Goal: Task Accomplishment & Management: Manage account settings

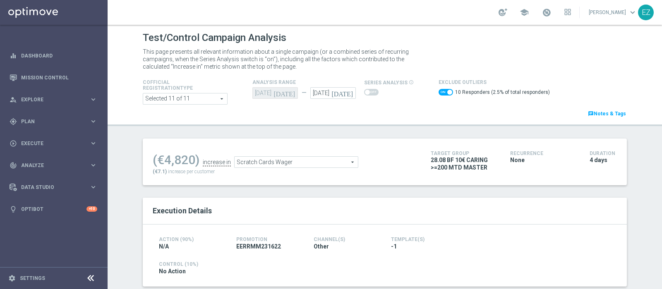
scroll to position [216, 0]
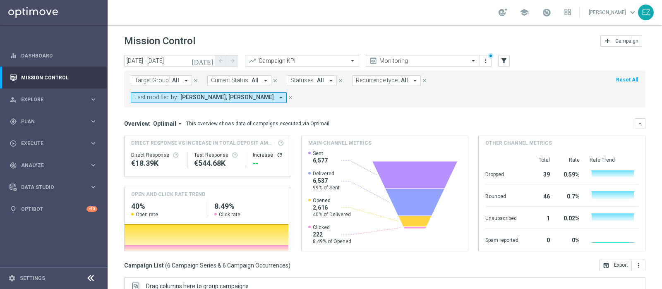
scroll to position [68, 0]
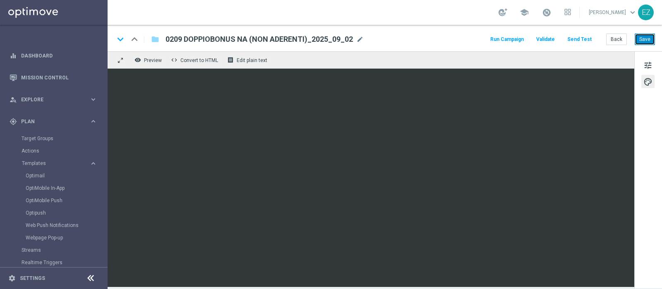
click at [648, 42] on button "Save" at bounding box center [645, 40] width 20 height 12
drag, startPoint x: 652, startPoint y: 41, endPoint x: 650, endPoint y: 32, distance: 8.5
click at [650, 32] on div "keyboard_arrow_down keyboard_arrow_up folder 0209 DOPPIOBONUS NA (NON ADERENTI)…" at bounding box center [385, 38] width 555 height 26
click at [643, 46] on div "keyboard_arrow_down keyboard_arrow_up folder 0209 DOPPIOBONUS NA (NON ADERENTI)…" at bounding box center [385, 38] width 555 height 26
click at [644, 41] on button "Save" at bounding box center [645, 40] width 20 height 12
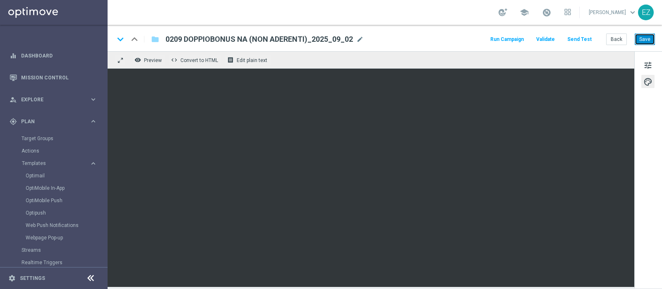
click at [643, 38] on button "Save" at bounding box center [645, 40] width 20 height 12
click at [606, 37] on div "Run Campaign Validate Send Test Back Save" at bounding box center [572, 39] width 166 height 11
click at [618, 39] on button "Back" at bounding box center [617, 40] width 21 height 12
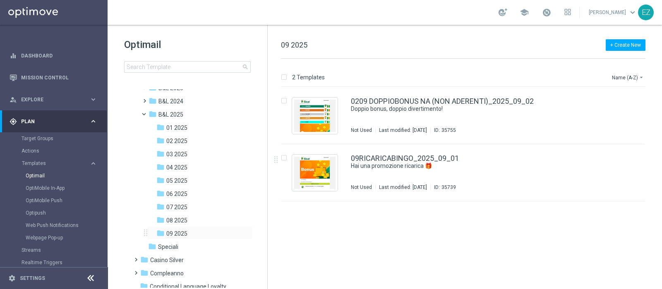
scroll to position [50, 0]
click at [185, 222] on span "08 2025" at bounding box center [176, 218] width 21 height 7
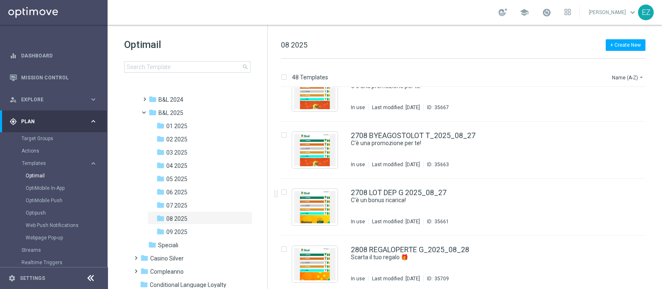
scroll to position [2480, 0]
click at [636, 190] on icon "more_vert" at bounding box center [636, 190] width 7 height 7
click at [602, 211] on div "Copy To" at bounding box center [602, 210] width 50 height 6
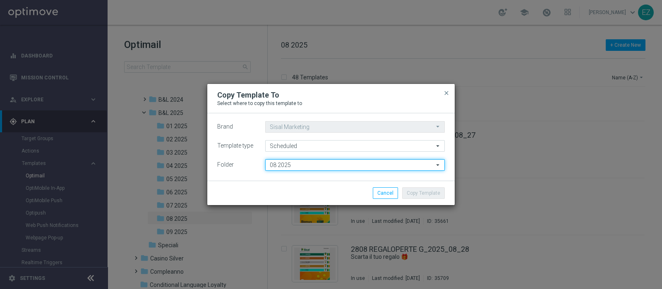
click at [282, 167] on input "08 2025" at bounding box center [355, 165] width 180 height 12
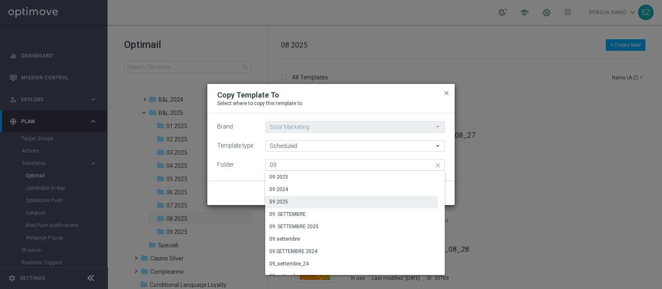
click at [293, 201] on div "09 2025" at bounding box center [351, 202] width 173 height 12
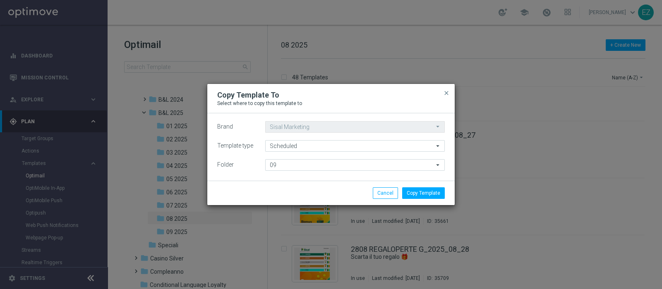
type input "09 2025"
click at [430, 188] on button "Copy Template" at bounding box center [423, 194] width 43 height 12
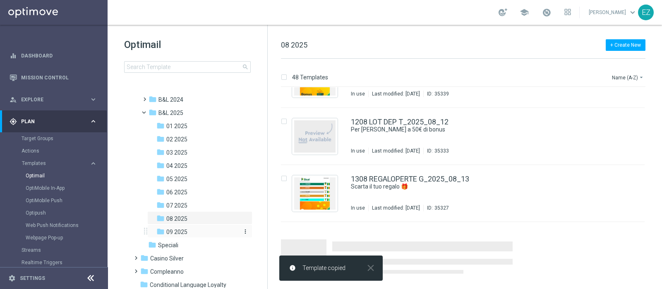
scroll to position [1091, 0]
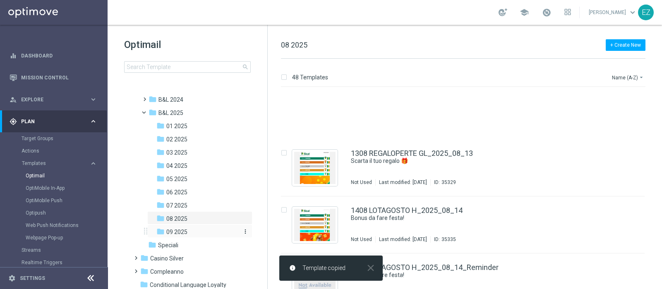
click at [168, 235] on span "09 2025" at bounding box center [176, 232] width 21 height 7
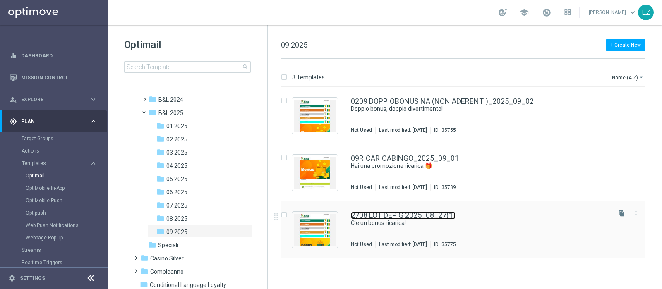
click at [422, 213] on link "2708 LOT DEP G 2025_08_27(1)" at bounding box center [403, 215] width 105 height 7
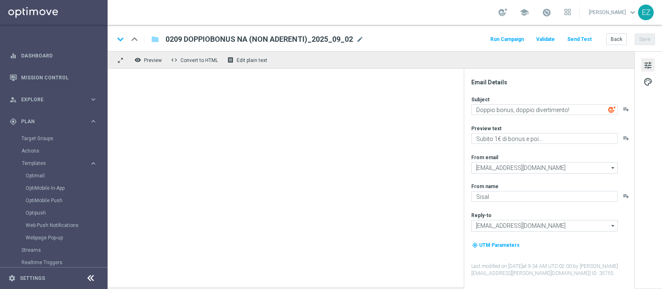
type textarea "C'è un bonus ricarica!"
type textarea "Per te fino a 75€ di bonus"
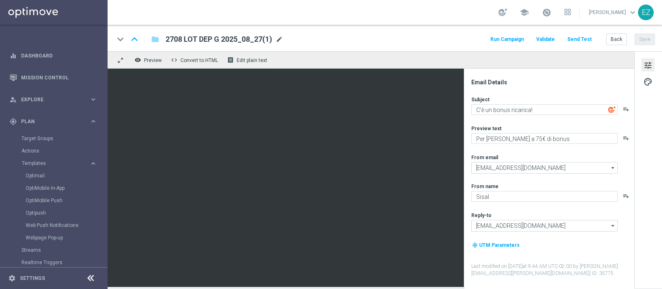
click at [277, 39] on span "mode_edit" at bounding box center [279, 39] width 7 height 7
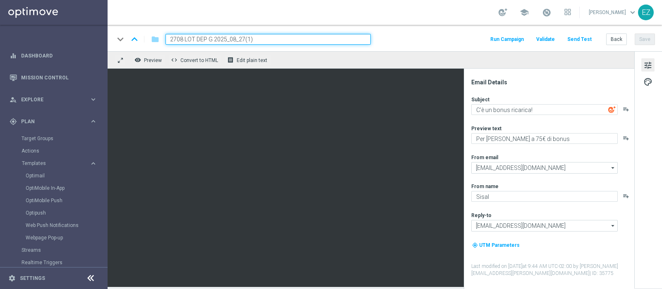
drag, startPoint x: 212, startPoint y: 39, endPoint x: 114, endPoint y: 43, distance: 98.6
click at [114, 43] on div "keyboard_arrow_down keyboard_arrow_up folder 2708 LOT DEP G 2025_08_27(1) Run C…" at bounding box center [385, 38] width 555 height 26
paste input "0209"
click at [268, 39] on input "0209 LOT DEP G 2025_08_27(1)" at bounding box center [268, 39] width 205 height 11
type input "0209 LOT DEP G 2025_09_02"
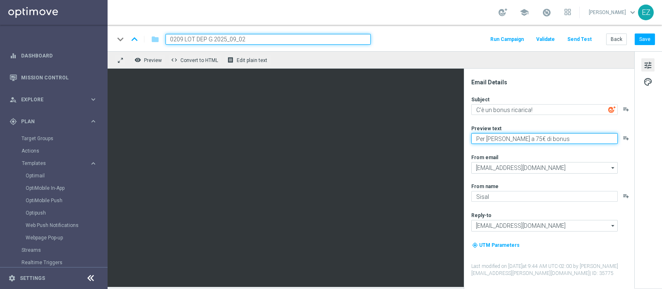
click at [512, 140] on textarea "Per te fino a 75€ di bonus" at bounding box center [545, 138] width 147 height 11
type textarea "Per te fino a 90€ di bonus"
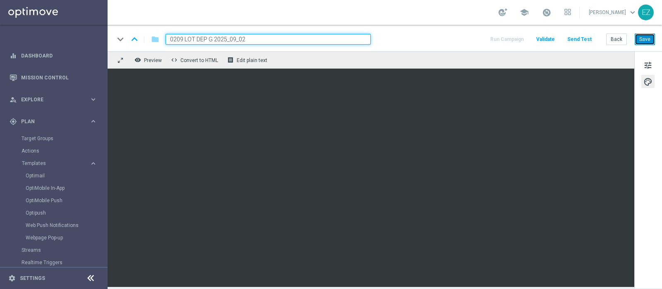
click at [651, 40] on button "Save" at bounding box center [645, 40] width 20 height 12
click at [619, 43] on button "Back" at bounding box center [617, 40] width 21 height 12
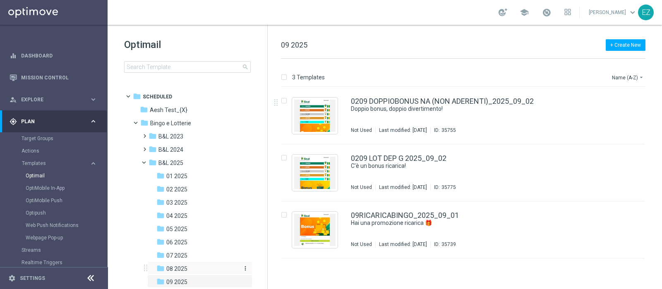
click at [176, 267] on span "08 2025" at bounding box center [176, 268] width 21 height 7
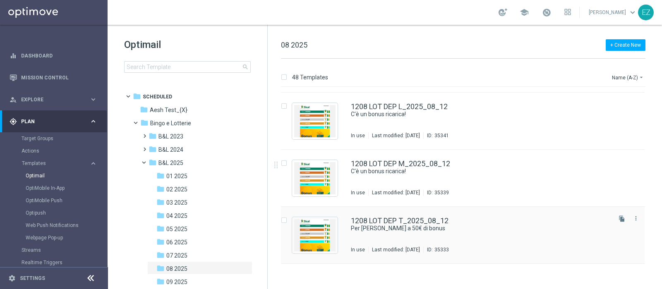
scroll to position [910, 0]
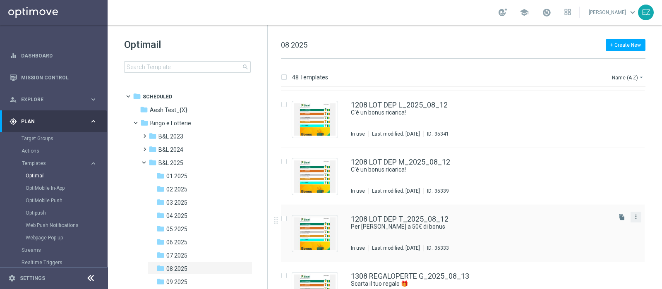
click at [633, 219] on icon "more_vert" at bounding box center [636, 217] width 7 height 7
click at [593, 236] on span "Copy To" at bounding box center [586, 237] width 18 height 6
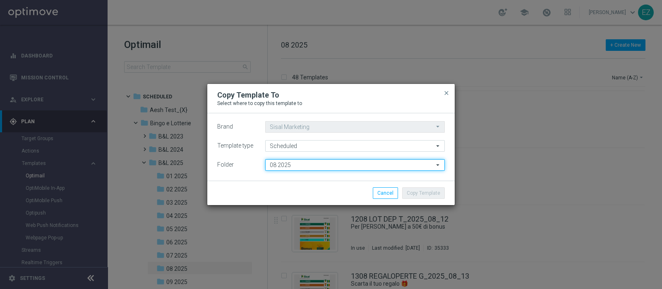
click at [286, 169] on input "08 2025" at bounding box center [355, 165] width 180 height 12
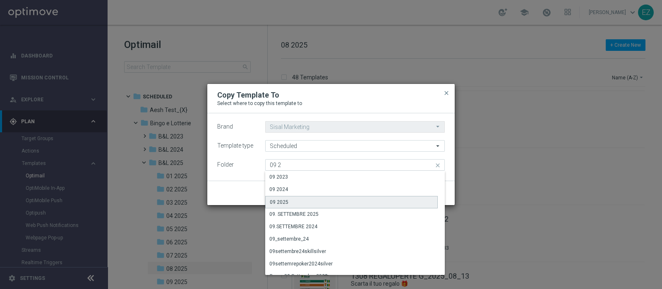
click at [288, 206] on div "09 2025" at bounding box center [351, 202] width 173 height 12
type input "09 2025"
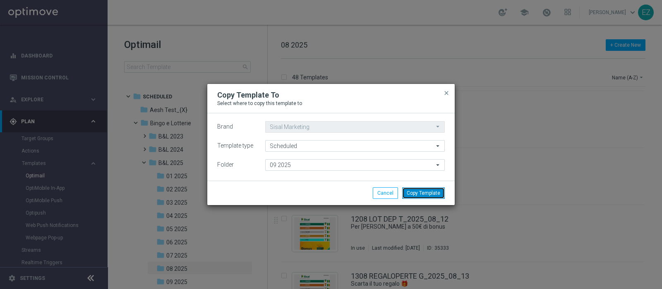
click at [441, 192] on button "Copy Template" at bounding box center [423, 194] width 43 height 12
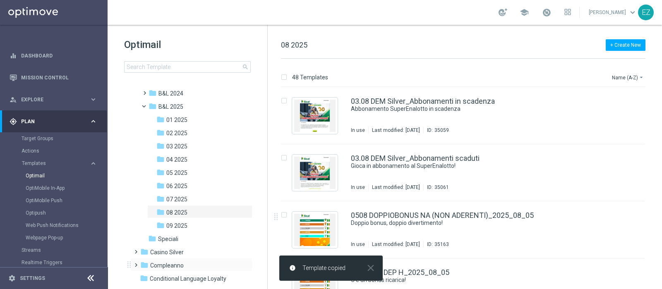
scroll to position [65, 0]
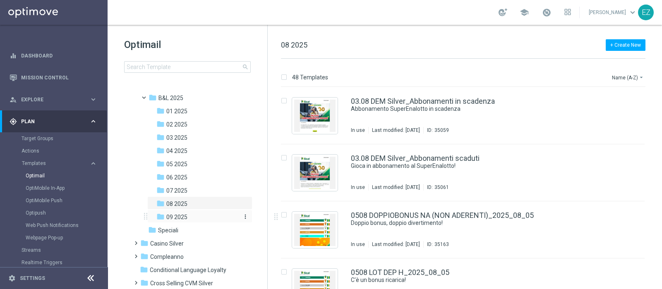
click at [180, 218] on span "09 2025" at bounding box center [176, 217] width 21 height 7
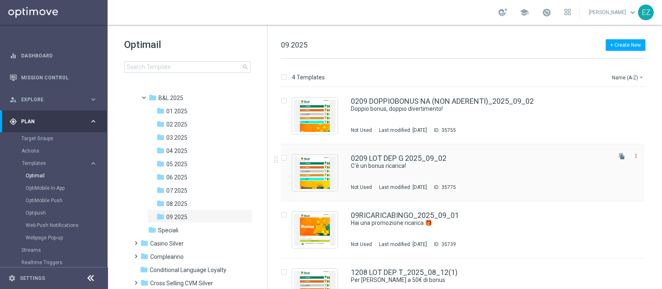
scroll to position [26, 0]
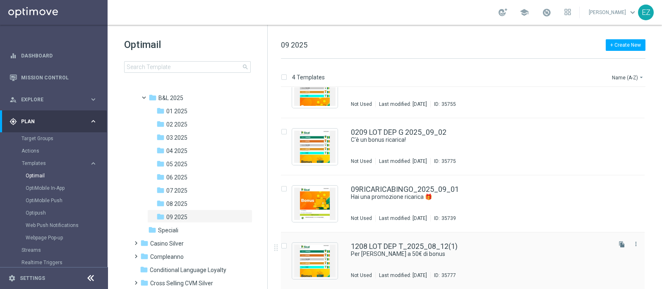
click at [418, 242] on div "1208 LOT DEP T_2025_08_12(1) Per te fino a 50€ di bonus Not Used Last modified:…" at bounding box center [463, 261] width 364 height 57
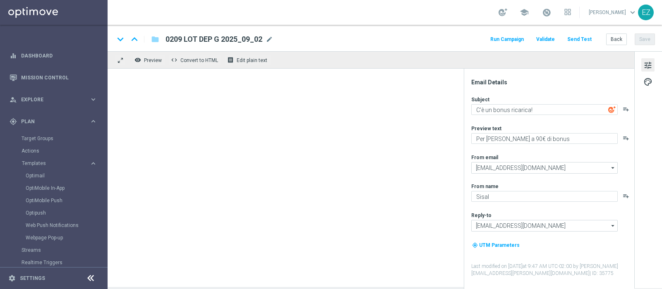
type textarea "Per [PERSON_NAME] a 50€ di bonus"
type textarea "Scopri la promozione che ti abbiamo riservato!"
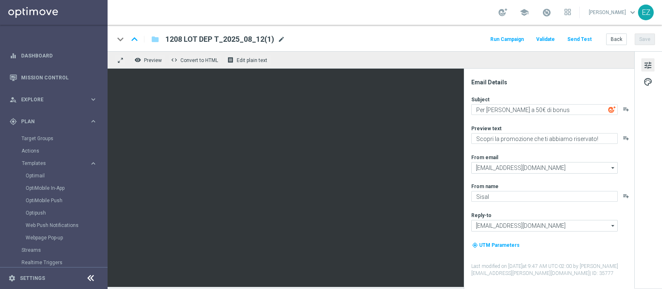
click at [279, 41] on span "mode_edit" at bounding box center [281, 39] width 7 height 7
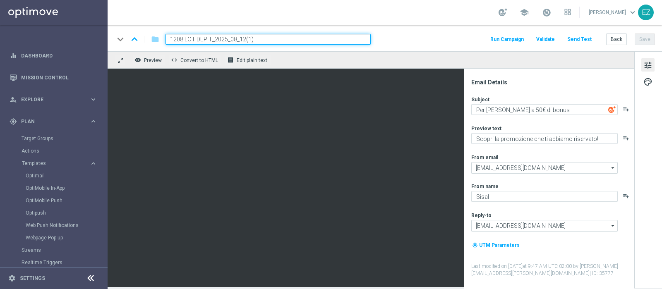
drag, startPoint x: 211, startPoint y: 39, endPoint x: 113, endPoint y: 36, distance: 98.6
click at [113, 36] on div "keyboard_arrow_down keyboard_arrow_up folder 1208 LOT DEP T_2025_08_12(1) Run C…" at bounding box center [385, 38] width 555 height 26
paste input "0209"
click at [274, 34] on input "0209 LOT DEP T_2025_08_12(1)" at bounding box center [268, 39] width 205 height 11
type input "0209 LOT DEP T_2025_09_02"
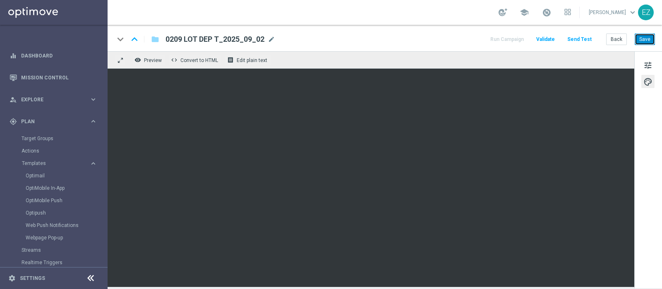
click at [644, 34] on button "Save" at bounding box center [645, 40] width 20 height 12
click at [621, 37] on button "Back" at bounding box center [617, 40] width 21 height 12
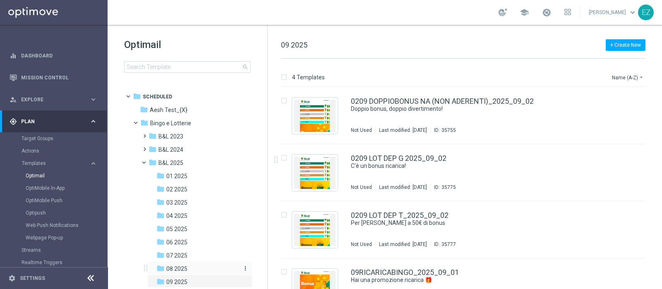
click at [180, 266] on span "08 2025" at bounding box center [176, 268] width 21 height 7
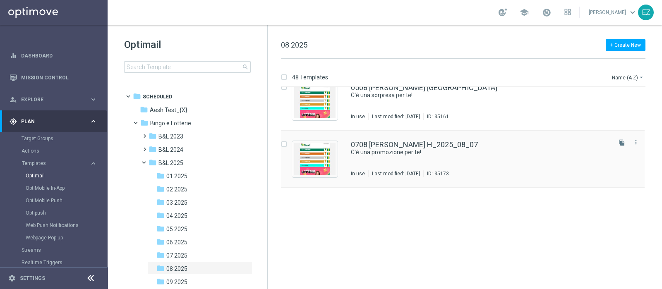
scroll to position [298, 0]
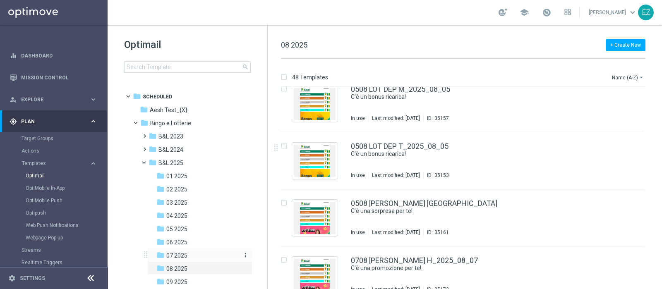
click at [184, 253] on span "07 2025" at bounding box center [176, 255] width 21 height 7
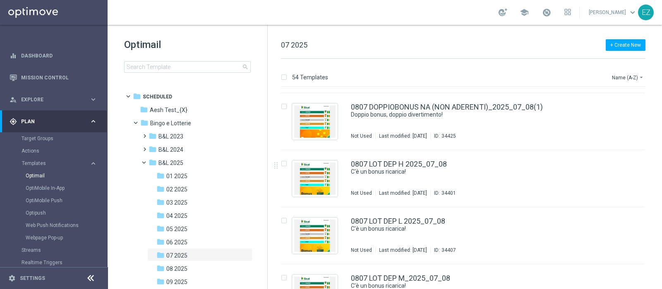
scroll to position [452, 0]
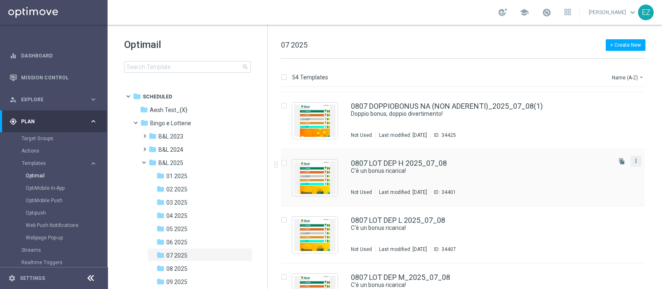
click at [634, 161] on icon "more_vert" at bounding box center [636, 161] width 7 height 7
click at [585, 183] on span "Copy To" at bounding box center [586, 181] width 18 height 6
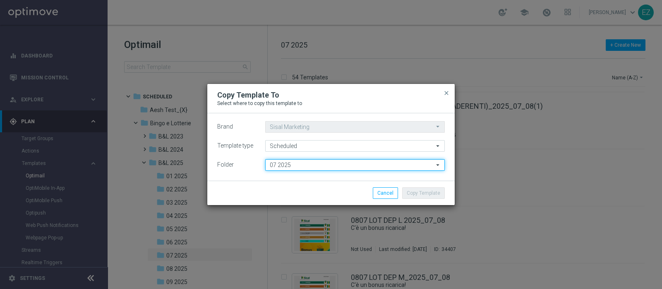
click at [321, 168] on input "07 2025" at bounding box center [355, 165] width 180 height 12
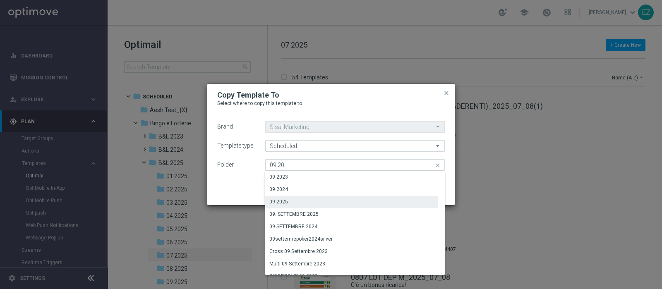
click at [290, 196] on div "09 2025" at bounding box center [351, 202] width 173 height 12
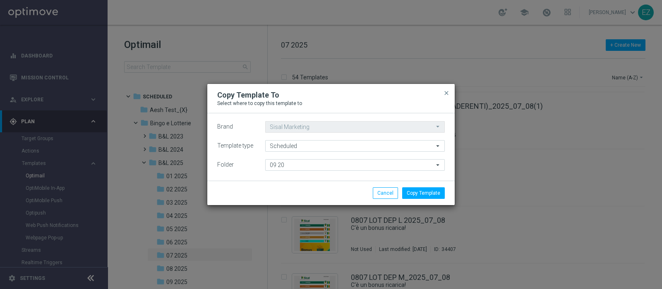
type input "09 2025"
click at [425, 191] on button "Copy Template" at bounding box center [423, 194] width 43 height 12
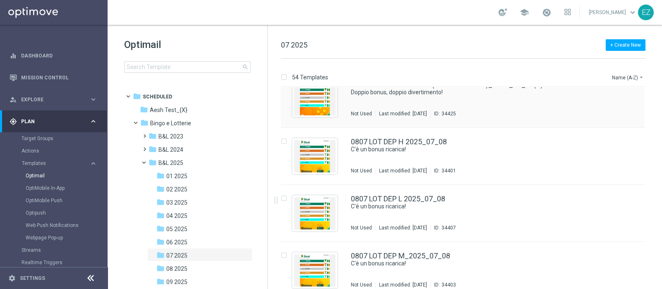
scroll to position [474, 0]
click at [636, 253] on icon "more_vert" at bounding box center [636, 253] width 7 height 7
click at [581, 234] on span "Copy To" at bounding box center [586, 232] width 18 height 6
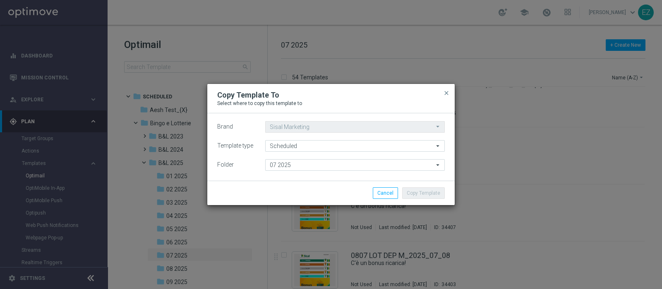
click at [282, 159] on div "Brand Sisal Marketing Sisal Marketing arrow_drop_down Drag here to set row grou…" at bounding box center [331, 146] width 228 height 50
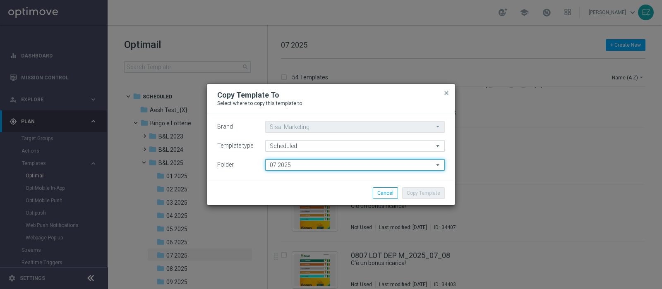
click at [282, 169] on input "07 2025" at bounding box center [355, 165] width 180 height 12
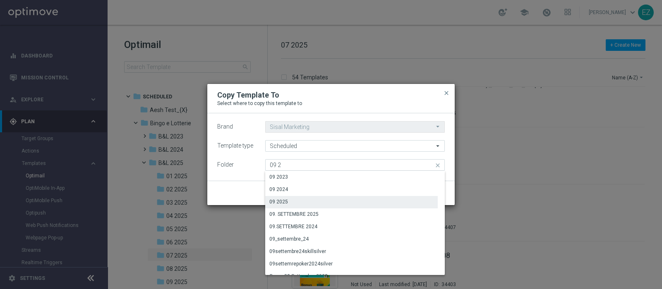
click at [295, 199] on div "09 2025" at bounding box center [351, 202] width 173 height 12
type input "09 2025"
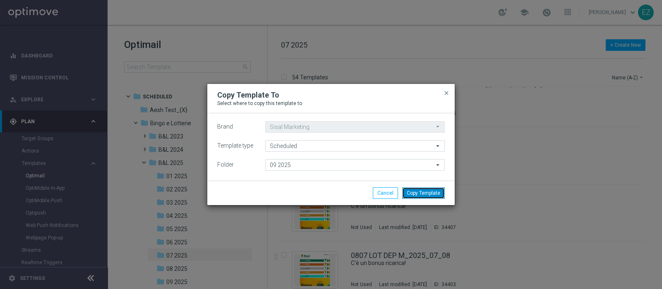
click at [428, 193] on button "Copy Template" at bounding box center [423, 194] width 43 height 12
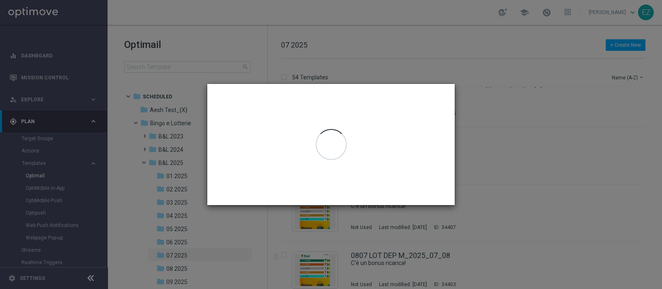
scroll to position [0, 0]
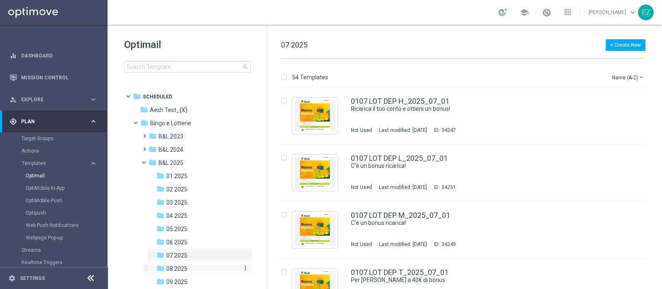
click at [187, 269] on span "08 2025" at bounding box center [176, 268] width 21 height 7
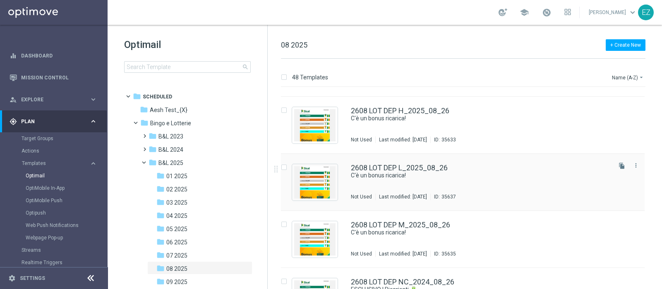
scroll to position [2048, 0]
click at [636, 164] on icon "more_vert" at bounding box center [636, 165] width 7 height 7
click at [598, 183] on div "Copy To" at bounding box center [602, 186] width 50 height 6
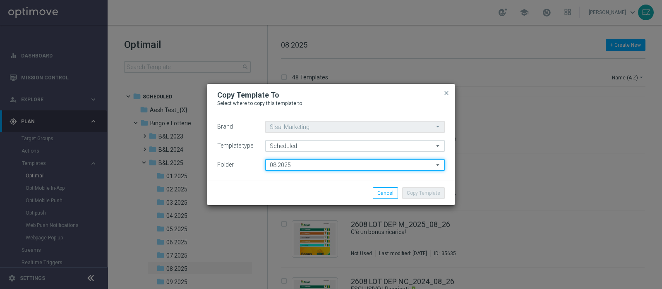
click at [270, 165] on input "08 2025" at bounding box center [355, 165] width 180 height 12
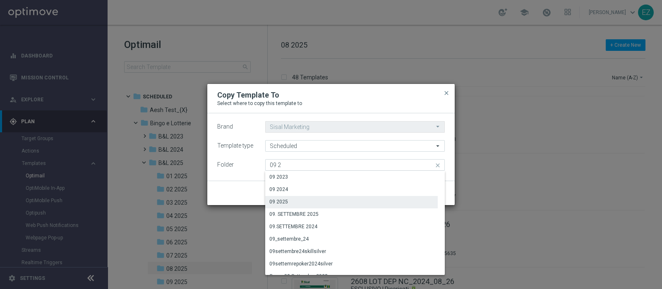
click at [287, 199] on div "09 2025" at bounding box center [279, 201] width 19 height 7
type input "09 2025"
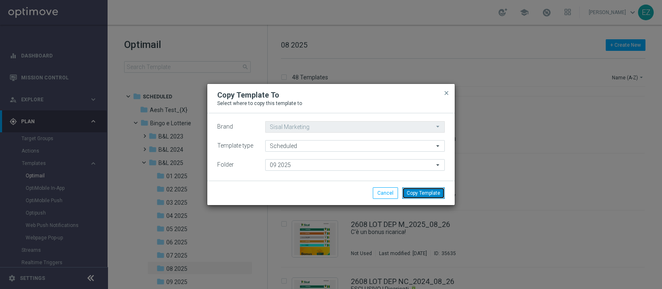
click at [435, 194] on button "Copy Template" at bounding box center [423, 194] width 43 height 12
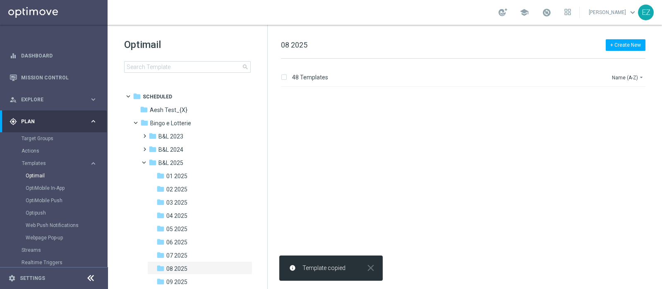
scroll to position [0, 0]
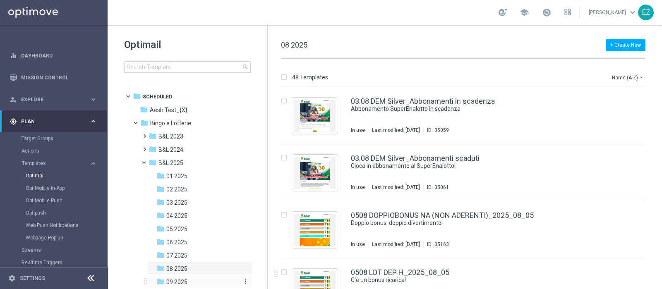
click at [172, 283] on span "09 2025" at bounding box center [176, 282] width 21 height 7
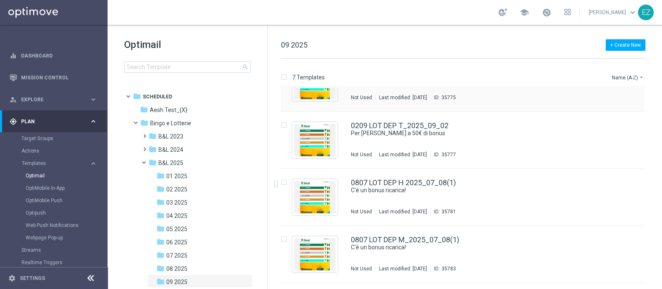
scroll to position [102, 0]
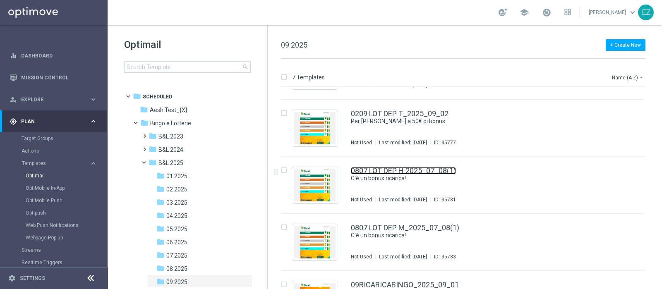
drag, startPoint x: 417, startPoint y: 173, endPoint x: 77, endPoint y: 288, distance: 358.5
click at [417, 173] on link "0807 LOT DEP H 2025_07_08(1)" at bounding box center [403, 170] width 105 height 7
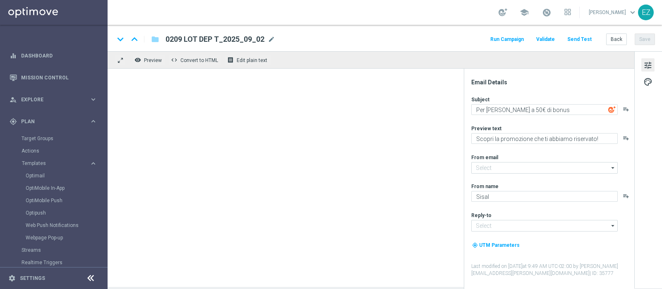
type input "[EMAIL_ADDRESS][DOMAIN_NAME]"
type textarea "C'è un bonus ricarica!"
type textarea "Per [PERSON_NAME] a 20€ di bonus"
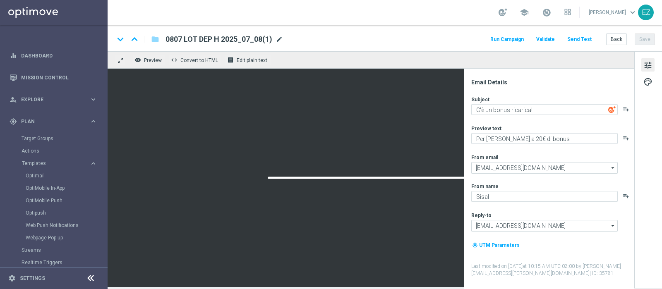
click at [277, 39] on span "mode_edit" at bounding box center [279, 39] width 7 height 7
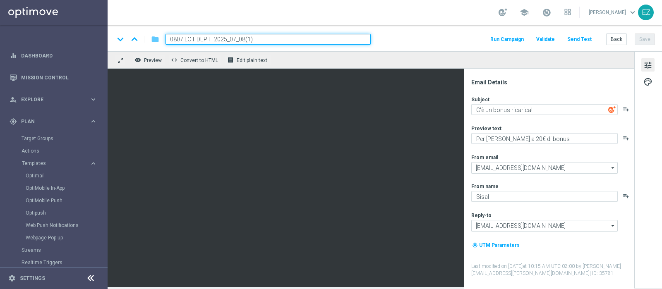
drag, startPoint x: 214, startPoint y: 38, endPoint x: 151, endPoint y: 39, distance: 63.4
click at [151, 39] on div "keyboard_arrow_down keyboard_arrow_up folder 0807 LOT DEP H 2025_07_08(1)" at bounding box center [242, 39] width 257 height 11
paste input "209 LOT DEP H"
click at [274, 41] on input "0209 LOT DEP H 2025_07_08(1)" at bounding box center [268, 39] width 205 height 11
type input "0209 LOT DEP H 2025_09_02"
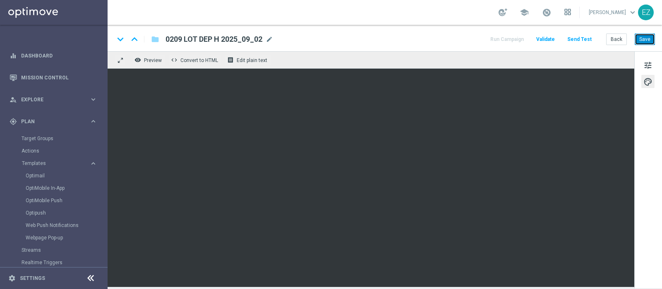
drag, startPoint x: 650, startPoint y: 38, endPoint x: 581, endPoint y: 11, distance: 74.3
click at [650, 39] on button "Save" at bounding box center [645, 40] width 20 height 12
click at [649, 41] on button "Save" at bounding box center [645, 40] width 20 height 12
click at [613, 41] on button "Back" at bounding box center [617, 40] width 21 height 12
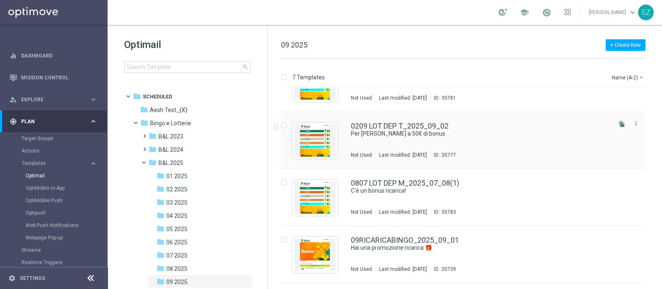
scroll to position [147, 0]
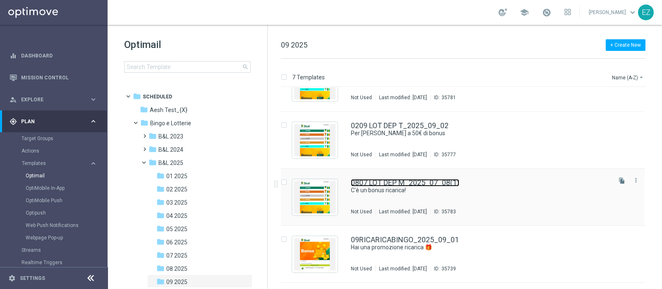
click at [422, 185] on link "0807 LOT DEP M_2025_07_08(1)" at bounding box center [405, 182] width 108 height 7
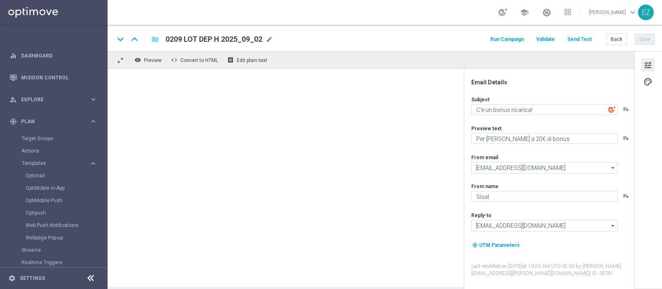
type textarea "Per [PERSON_NAME] a 20€ di bonus"
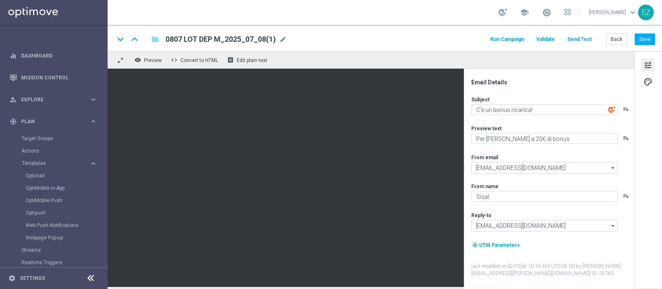
click at [283, 38] on span "mode_edit" at bounding box center [282, 39] width 7 height 7
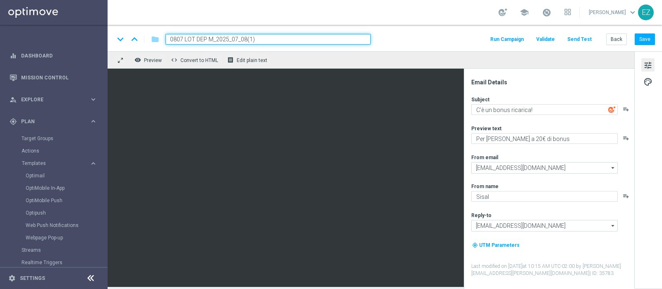
drag, startPoint x: 214, startPoint y: 39, endPoint x: 147, endPoint y: 39, distance: 67.5
click at [147, 39] on div "keyboard_arrow_down keyboard_arrow_up folder 0807 LOT DEP M_2025_07_08(1)" at bounding box center [242, 39] width 257 height 11
paste input "209 LOT DEP M"
click at [256, 40] on input "0209 LOT DEP M_2025_07_08(1)" at bounding box center [268, 39] width 205 height 11
type input "0209 LOT DEP M_2025_09_02"
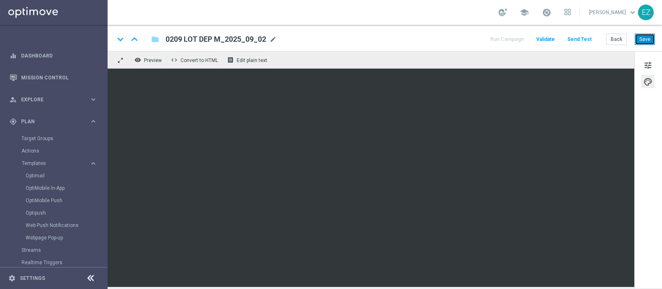
click at [653, 37] on button "Save" at bounding box center [645, 40] width 20 height 12
click at [617, 42] on button "Back" at bounding box center [617, 40] width 21 height 12
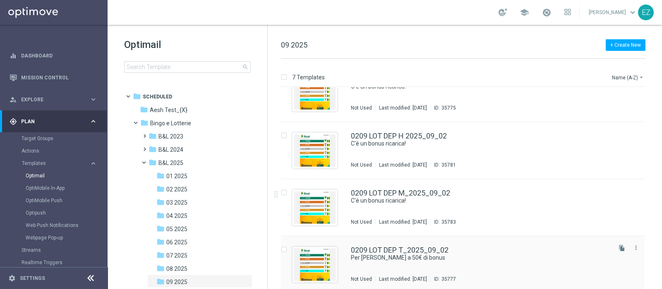
scroll to position [197, 0]
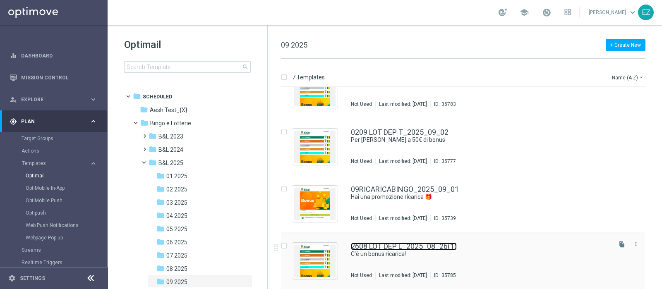
click at [409, 248] on link "2608 LOT DEP L_2025_08_26(1)" at bounding box center [404, 246] width 106 height 7
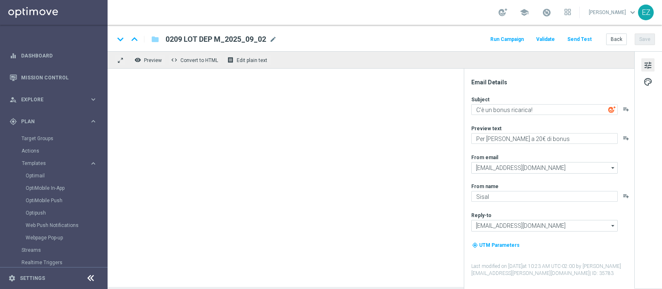
type textarea "Per [PERSON_NAME] a 20€ di bonus"
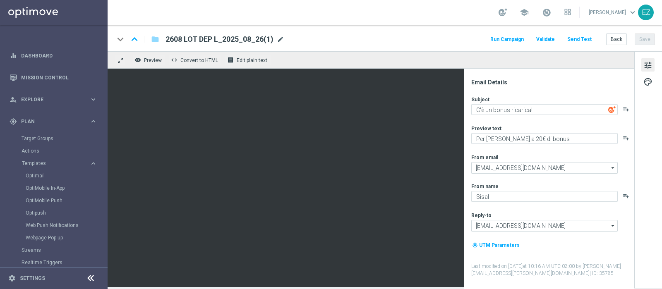
click at [278, 37] on span "mode_edit" at bounding box center [280, 39] width 7 height 7
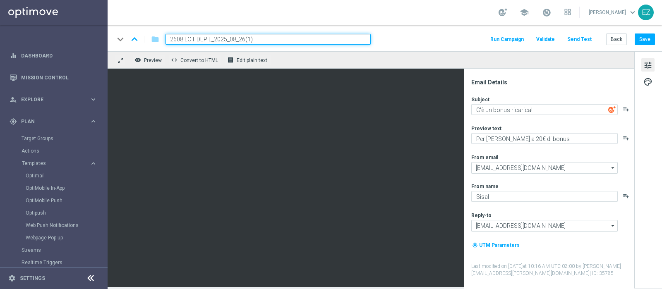
drag, startPoint x: 210, startPoint y: 38, endPoint x: 142, endPoint y: 38, distance: 68.7
click at [142, 38] on div "keyboard_arrow_down keyboard_arrow_up folder 2608 LOT DEP L_2025_08_26(1)" at bounding box center [242, 39] width 257 height 11
paste input "0209"
click at [303, 40] on input "0209 LOT DEP L_2025_08_26(1)" at bounding box center [268, 39] width 205 height 11
type input "0209 LOT DEP L_2025_09_02"
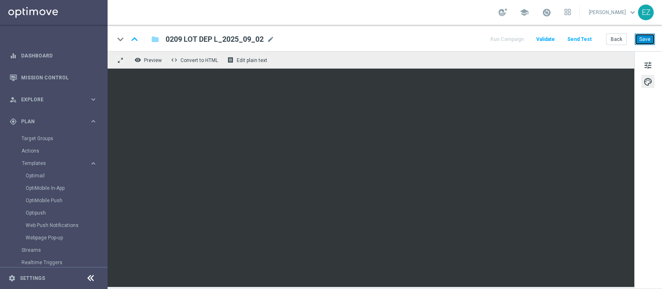
click at [643, 44] on button "Save" at bounding box center [645, 40] width 20 height 12
click at [642, 44] on button "Save" at bounding box center [645, 40] width 20 height 12
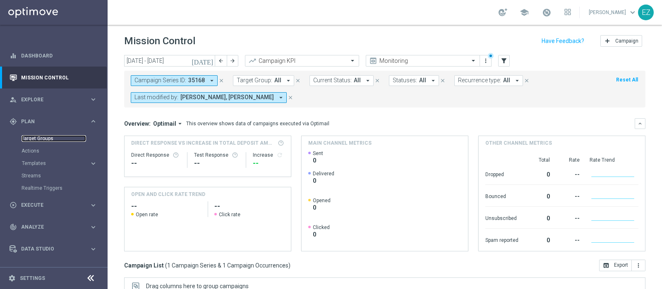
click at [43, 139] on link "Target Groups" at bounding box center [54, 138] width 65 height 7
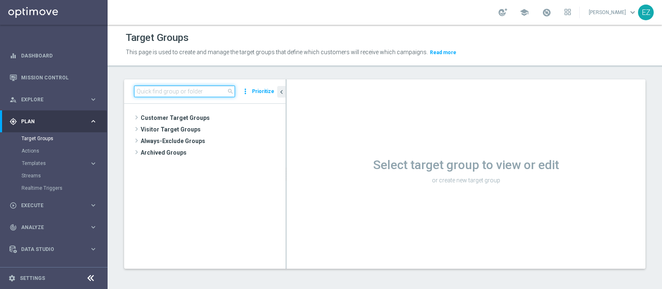
click at [188, 88] on input at bounding box center [184, 92] width 101 height 12
paste input "05.08 Active Lottery non aderenti promo luglio_marginalità>0"
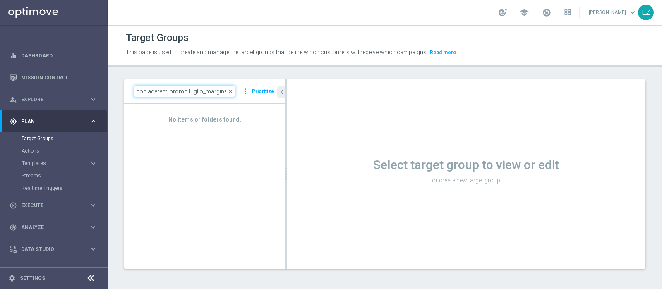
scroll to position [0, 50]
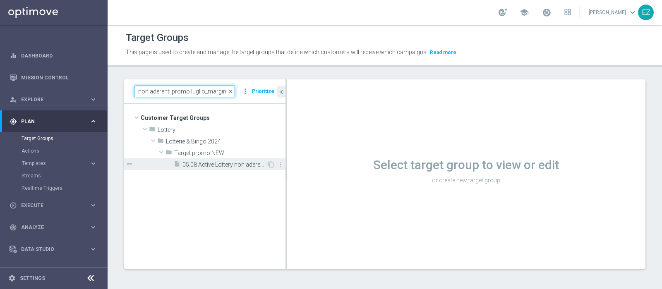
type input "05.08 Active Lottery non aderenti promo luglio_marginali"
click at [223, 166] on span "05.08 Active Lottery non aderenti promo luglio_marginalità>0" at bounding box center [225, 164] width 84 height 7
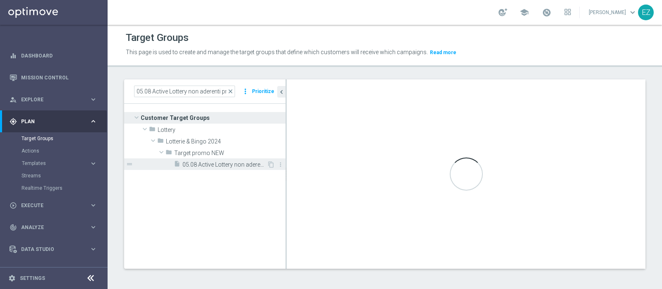
click at [227, 159] on div "insert_drive_file 05.08 Active Lottery non aderenti promo luglio_marginalità>0" at bounding box center [220, 165] width 93 height 12
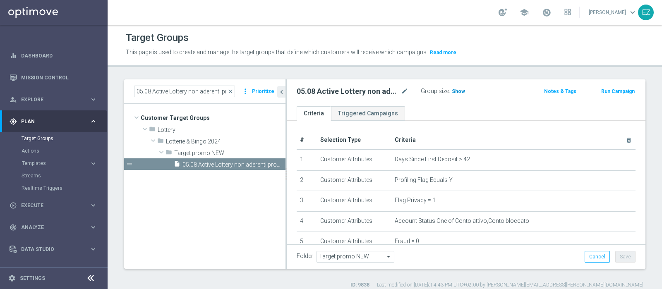
click at [457, 93] on span "Show" at bounding box center [458, 92] width 13 height 6
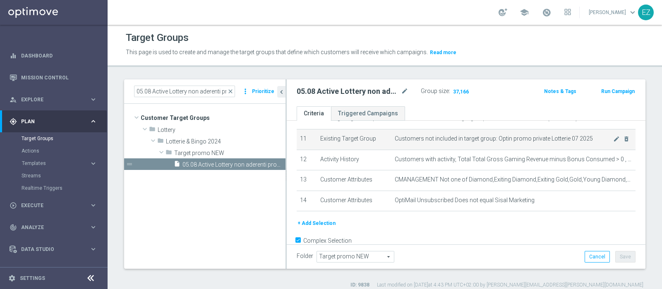
scroll to position [226, 0]
drag, startPoint x: 491, startPoint y: 135, endPoint x: 584, endPoint y: 136, distance: 92.7
click at [584, 136] on span "Customers not included in target group: Optin promo private Lotterie 07 2025" at bounding box center [504, 139] width 219 height 7
copy span "Optin promo private Lotterie 07 2025"
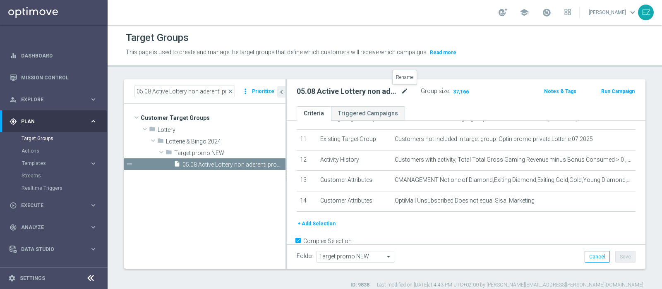
click at [404, 94] on icon "mode_edit" at bounding box center [404, 92] width 7 height 10
click at [358, 93] on input "05.08 Active Lottery non aderenti promo luglio_marginalità>0" at bounding box center [353, 93] width 112 height 12
click at [368, 92] on input "05.08 Active Lottery non aderenti promo luglio_marginalità>0" at bounding box center [353, 93] width 112 height 12
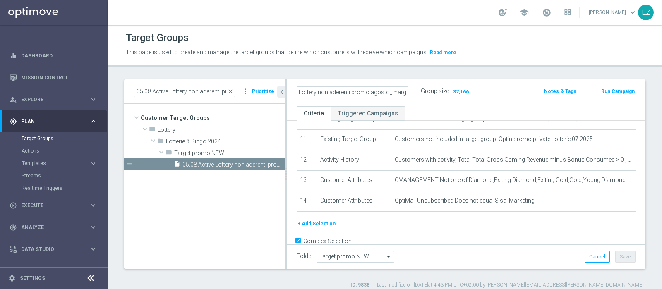
click at [536, 209] on div "# Selection Type Criteria delete_forever 1 Customer Attributes Days Since First…" at bounding box center [467, 62] width 352 height 314
click at [616, 256] on button "Save" at bounding box center [626, 257] width 20 height 12
click at [380, 94] on input "05.08 Active Lottery non aderenti promo agosto_marginalità>0" at bounding box center [353, 93] width 112 height 12
click at [306, 90] on input "05.08 Active Lottery non aderenti promo agosto_marginalità>0" at bounding box center [353, 93] width 112 height 12
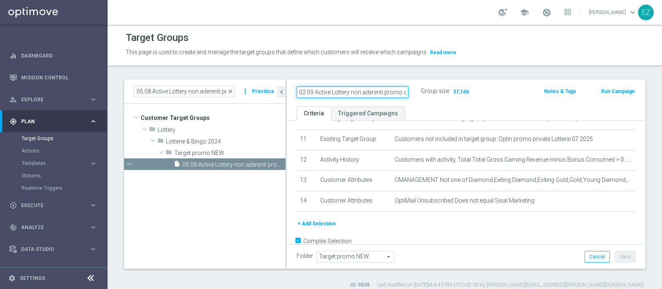
scroll to position [0, 51]
drag, startPoint x: 333, startPoint y: 90, endPoint x: 413, endPoint y: 87, distance: 80.4
click at [413, 87] on div "02.09 Active Lottery non aderenti promo agosto_marginalità>0" at bounding box center [353, 93] width 124 height 12
type input "02.09 Active Lottery non aderenti promo agosto_marginalità>0"
drag, startPoint x: 539, startPoint y: 212, endPoint x: 572, endPoint y: 224, distance: 35.4
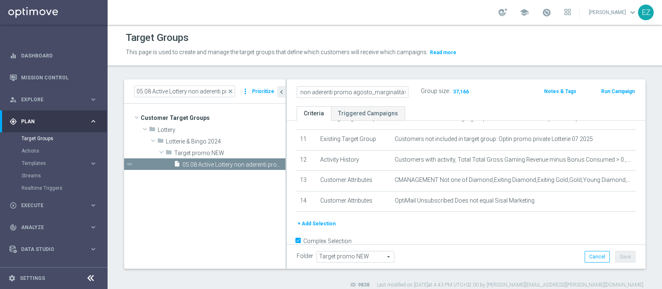
click at [544, 210] on div "# Selection Type Criteria delete_forever 1 Customer Attributes Days Since First…" at bounding box center [467, 62] width 352 height 314
click at [616, 257] on button "Save" at bounding box center [626, 257] width 20 height 12
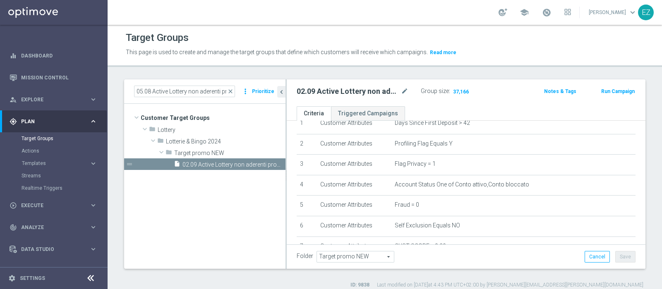
scroll to position [237, 0]
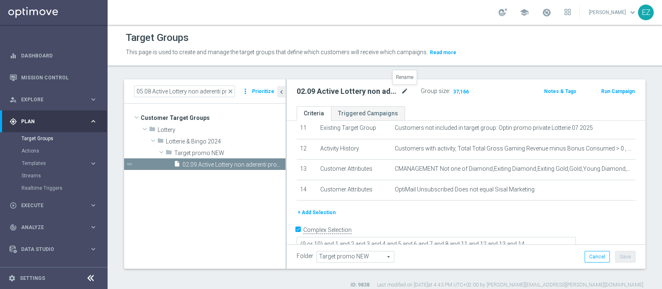
click at [402, 93] on icon "mode_edit" at bounding box center [404, 92] width 7 height 10
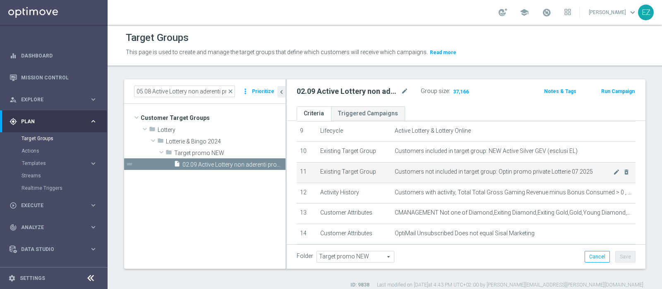
scroll to position [192, 0]
drag, startPoint x: 494, startPoint y: 170, endPoint x: 584, endPoint y: 170, distance: 89.8
click at [584, 170] on span "Customers not included in target group: Optin promo private Lotterie 07 2025" at bounding box center [504, 172] width 219 height 7
copy span "Optin promo private Lotterie 07 2025"
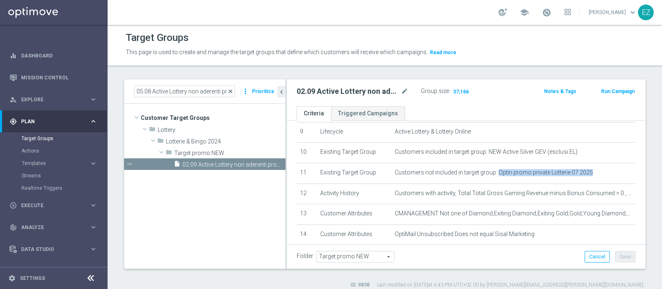
click at [232, 90] on span "close" at bounding box center [230, 91] width 7 height 7
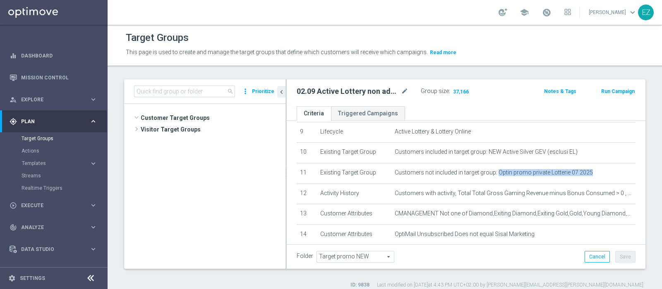
scroll to position [262, 0]
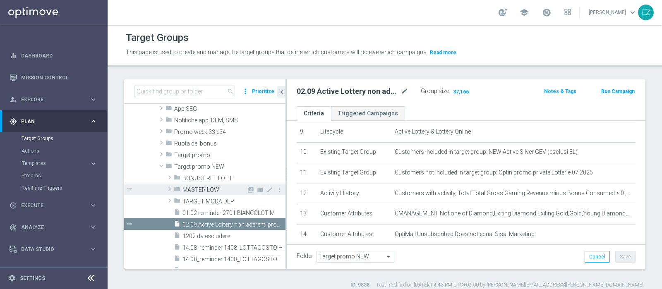
click at [212, 184] on div "folder MASTER LOW" at bounding box center [210, 190] width 73 height 12
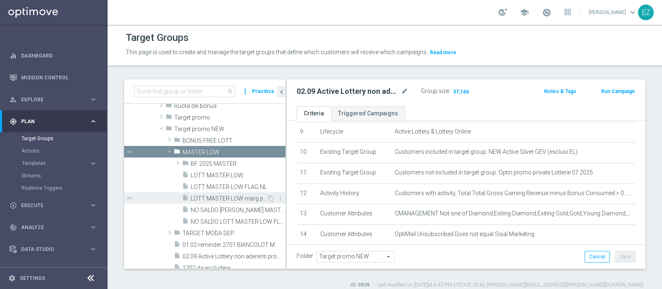
scroll to position [295, 0]
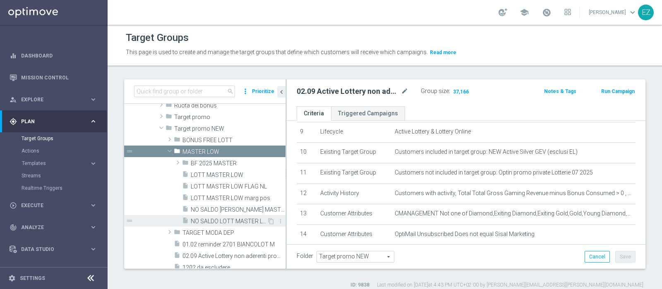
click at [227, 222] on span "NO SALDO LOTT MASTER LOW FLAG NL" at bounding box center [229, 221] width 76 height 7
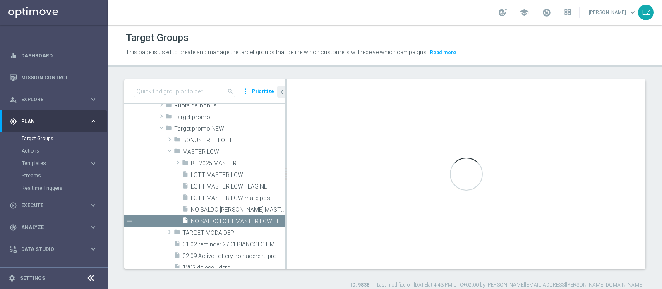
type textarea "(1 and 2 and 3 and 4 and 5 and 6 and 7 and 8 and 12 and 14 and 15 and 16 and 17…"
type input "MASTER LOW"
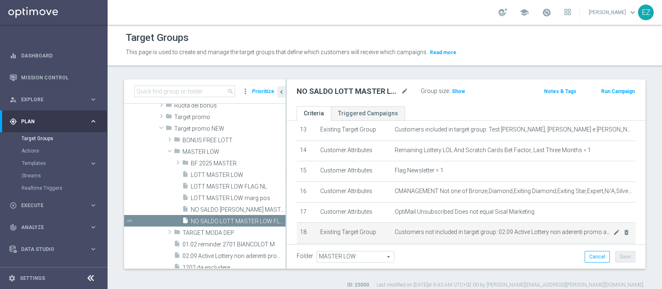
scroll to position [318, 0]
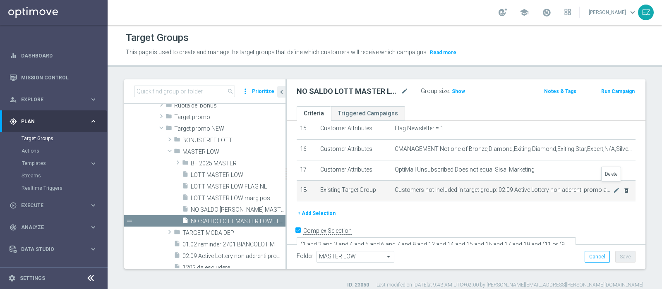
click at [624, 187] on icon "delete_forever" at bounding box center [627, 190] width 7 height 7
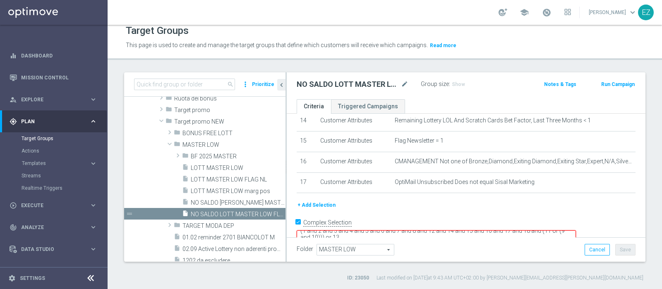
scroll to position [0, 0]
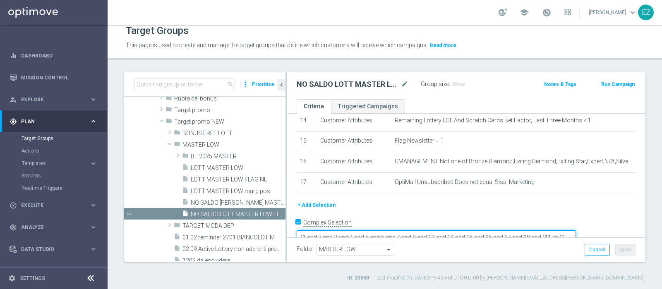
click at [576, 231] on textarea "(1 and 2 and 3 and 4 and 5 and 6 and 7 and 8 and 12 and 14 and 15 and 16 and 17…" at bounding box center [436, 238] width 279 height 14
type textarea "(1 and 2 and 3 and 4 and 5 and 6 and 7 and 8 and 12 and 14 and 15 and 16 and 17…"
click at [621, 249] on button "Save" at bounding box center [626, 250] width 20 height 12
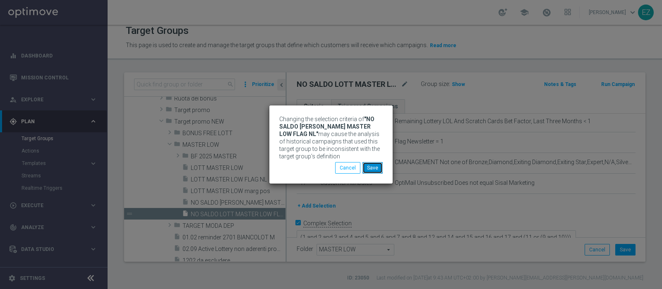
click at [377, 166] on button "Save" at bounding box center [373, 168] width 20 height 12
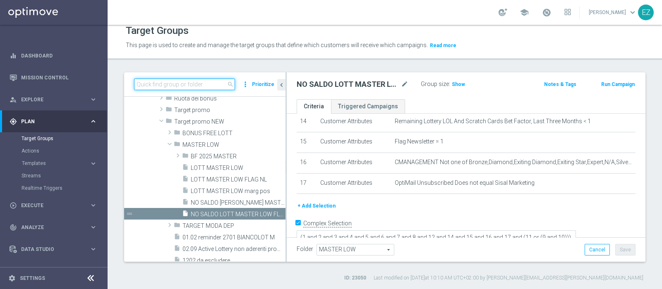
click at [207, 81] on input at bounding box center [184, 85] width 101 height 12
paste input "05.08 Active Lottery non aderenti promo agosto_marginalità>0"
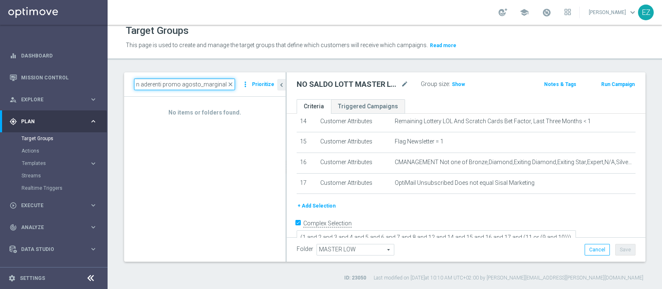
scroll to position [0, 56]
type input "05.08 Active Lottery non aderenti promo agosto_marginalit"
click at [232, 85] on span "close" at bounding box center [230, 84] width 7 height 7
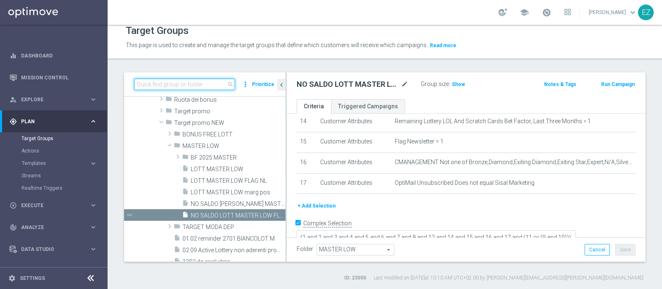
click at [180, 84] on input at bounding box center [184, 85] width 101 height 12
paste input "05.08 Active Lottery non aderenti promo luglio_marginalità>0"
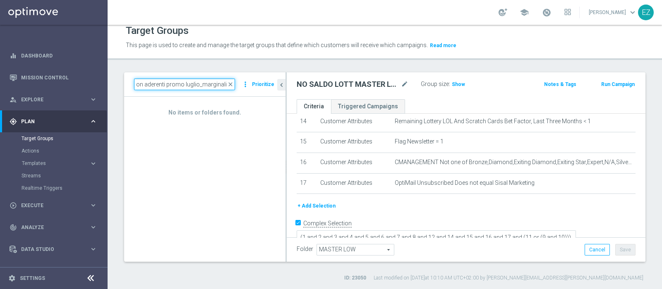
scroll to position [0, 52]
type input "05.08 Active Lottery non aderenti promo luglio_marginalit"
click at [230, 83] on span "close" at bounding box center [230, 84] width 7 height 7
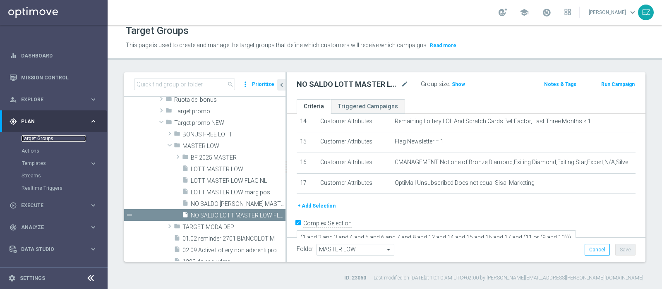
click at [33, 136] on link "Target Groups" at bounding box center [54, 138] width 65 height 7
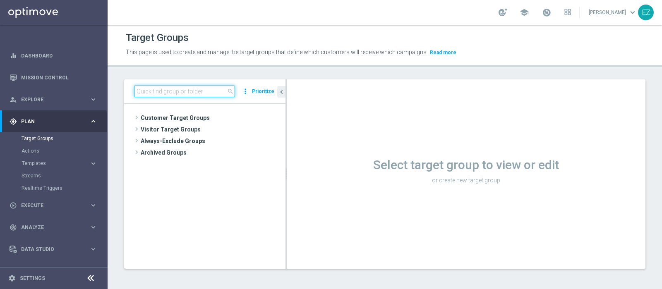
click at [197, 92] on input at bounding box center [184, 92] width 101 height 12
paste input "05.08 Active Lottery non aderenti promo agosto_marginalità>0"
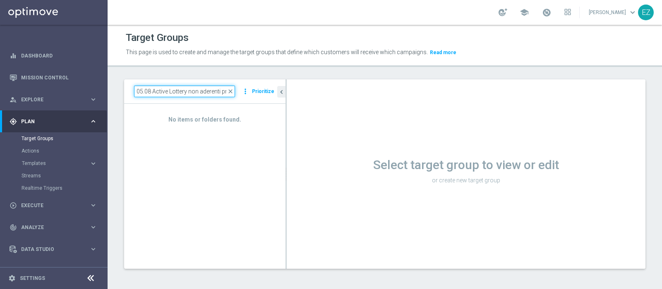
drag, startPoint x: 195, startPoint y: 92, endPoint x: 139, endPoint y: 89, distance: 56.8
click at [139, 89] on input "05.08 Active Lottery non aderenti promo agosto_marginalit" at bounding box center [184, 92] width 101 height 12
click at [148, 89] on input "05.08 Active Lottery non aderenti promo agosto_marginalit" at bounding box center [184, 92] width 101 height 12
click at [150, 89] on input "05.08 Active Lottery non aderenti promo agosto_marginalit" at bounding box center [184, 92] width 101 height 12
click at [143, 94] on input "05.09 Active Lottery non aderenti promo agosto_marginalit" at bounding box center [184, 92] width 101 height 12
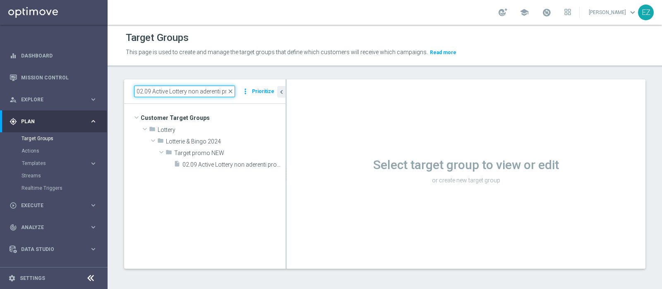
type input "02.09 Active Lottery non aderenti promo agosto_marginalit"
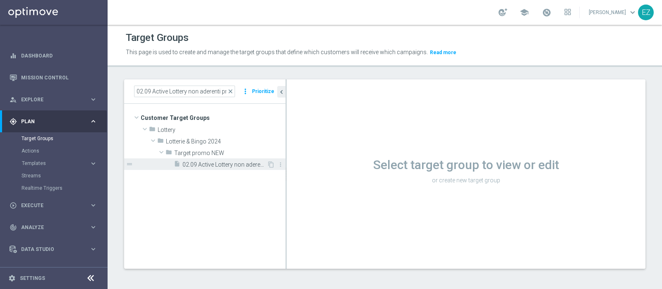
click at [226, 163] on span "02.09 Active Lottery non aderenti promo agosto_marginalità>0" at bounding box center [225, 164] width 84 height 7
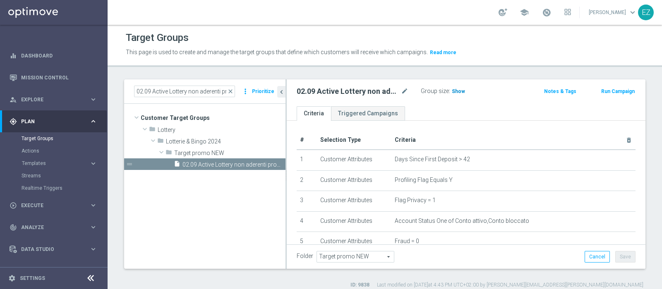
click at [451, 90] on h3 "Show" at bounding box center [458, 91] width 15 height 9
click at [325, 72] on div "Target Groups This page is used to create and manage the target groups that def…" at bounding box center [385, 157] width 555 height 265
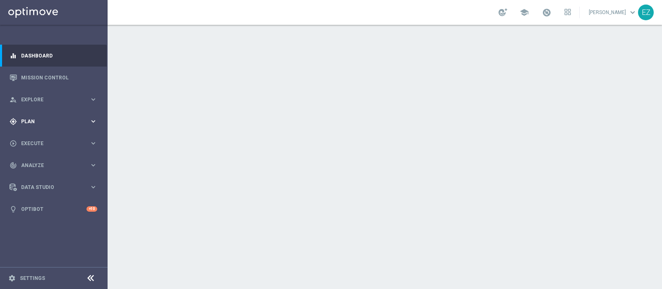
click at [43, 124] on div "gps_fixed Plan" at bounding box center [50, 121] width 80 height 7
click at [39, 140] on link "Target Groups" at bounding box center [54, 138] width 65 height 7
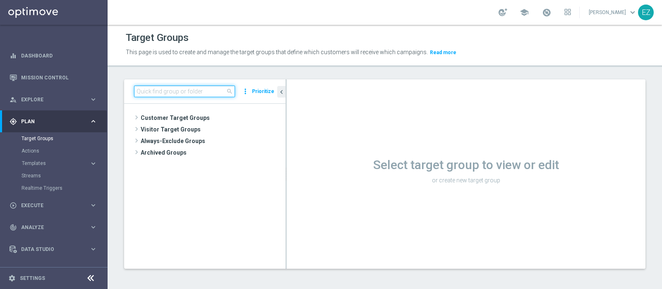
click at [164, 86] on input at bounding box center [184, 92] width 101 height 12
paste input "Optin promo private Lotterie 07 2025"
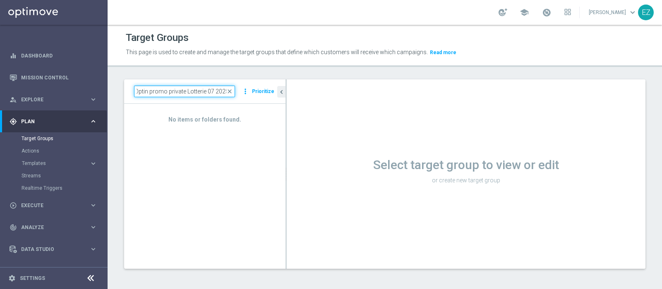
click at [149, 90] on input "Optin promo private Lotterie 07 2025" at bounding box center [184, 92] width 101 height 12
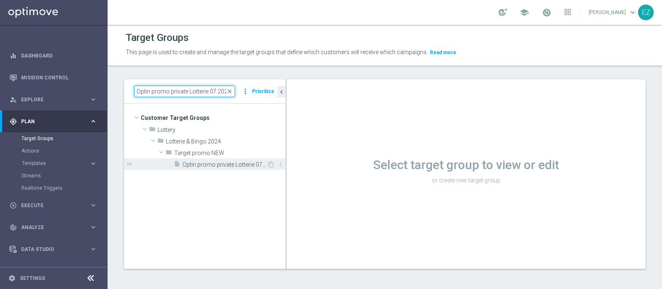
type input "Optin promo private Lotterie 07 2025"
click at [230, 168] on div "insert_drive_file Optin promo private Lotterie 07 2025" at bounding box center [220, 165] width 93 height 12
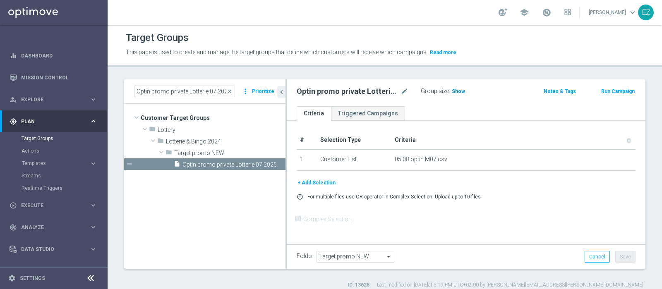
click at [457, 94] on span "Show" at bounding box center [458, 92] width 13 height 6
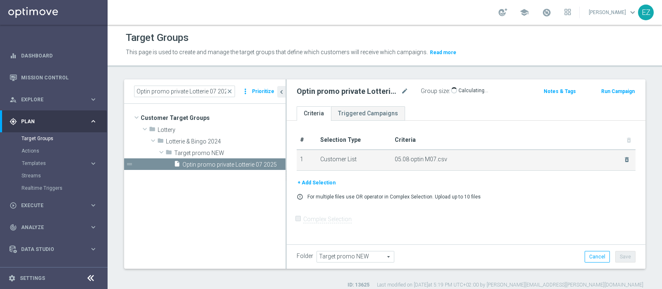
scroll to position [7, 0]
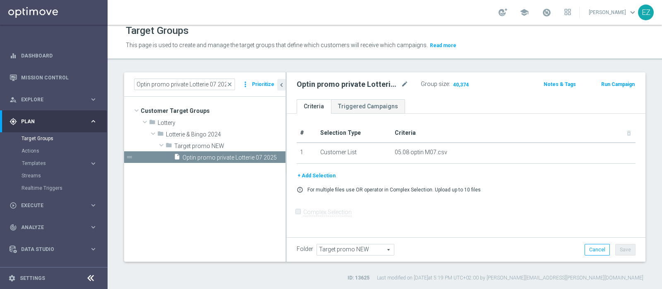
click at [325, 172] on button "+ Add Selection" at bounding box center [317, 175] width 40 height 9
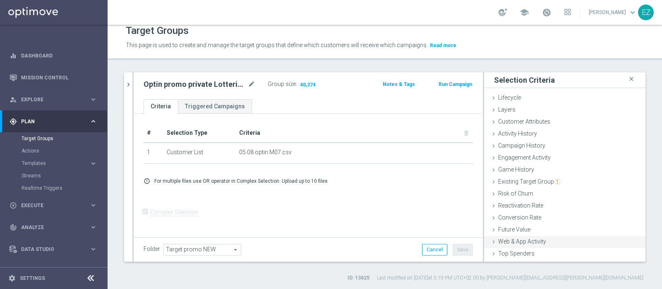
scroll to position [35, 0]
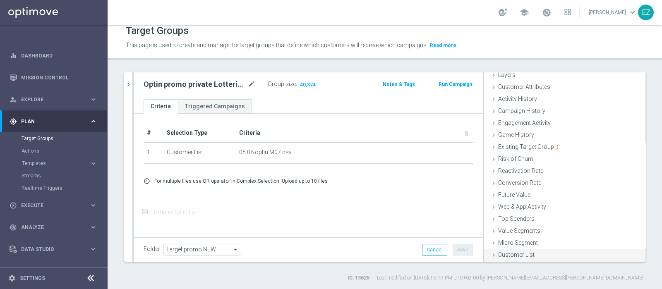
click at [509, 252] on span "Customer List" at bounding box center [516, 255] width 36 height 7
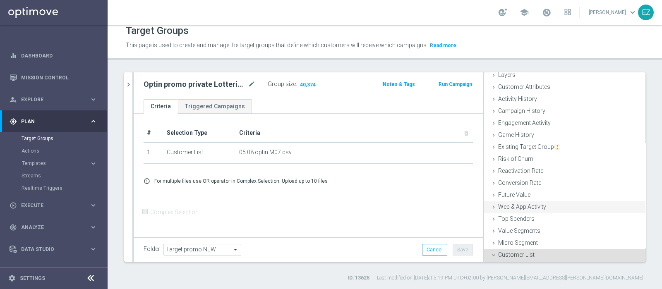
scroll to position [110, 0]
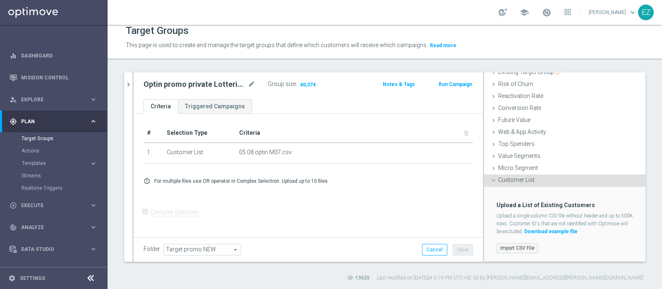
click at [498, 248] on label "Import CSV File" at bounding box center [518, 248] width 42 height 10
click at [0, 0] on input "Import CSV File" at bounding box center [0, 0] width 0 height 0
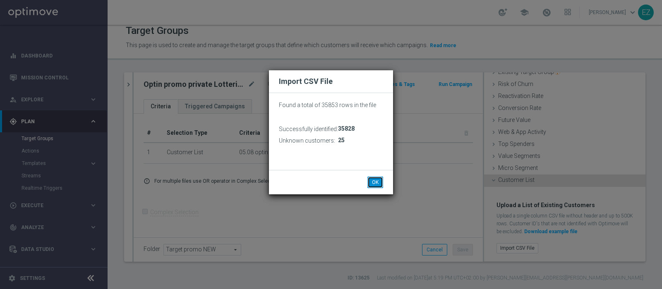
click at [378, 182] on button "OK" at bounding box center [376, 183] width 16 height 12
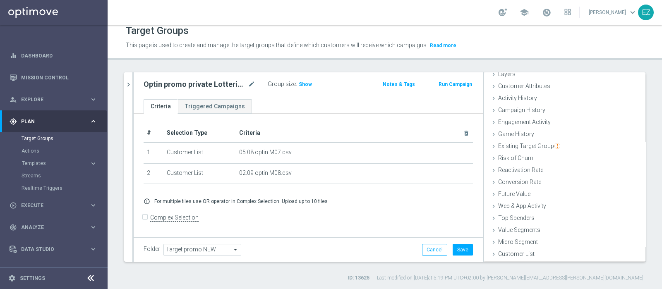
scroll to position [35, 0]
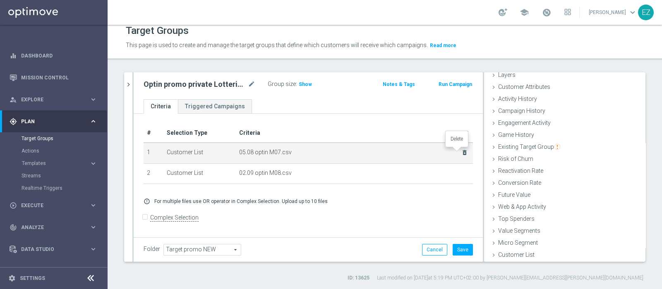
click at [462, 153] on icon "delete_forever" at bounding box center [465, 152] width 7 height 7
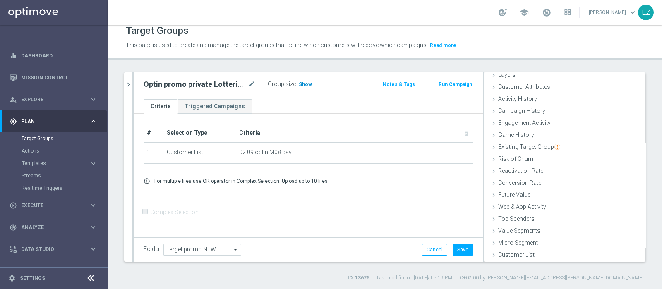
click at [305, 83] on span "Show" at bounding box center [305, 85] width 13 height 6
click at [254, 86] on icon "mode_edit" at bounding box center [251, 84] width 7 height 10
click at [226, 83] on input "Optin promo private Lotterie 07 2025" at bounding box center [200, 85] width 112 height 12
type input "Optin promo private Lotterie 08 2025"
click at [332, 174] on div "+ Add Selection error_outline For multiple files use OR operator in Complex Sel…" at bounding box center [308, 180] width 342 height 19
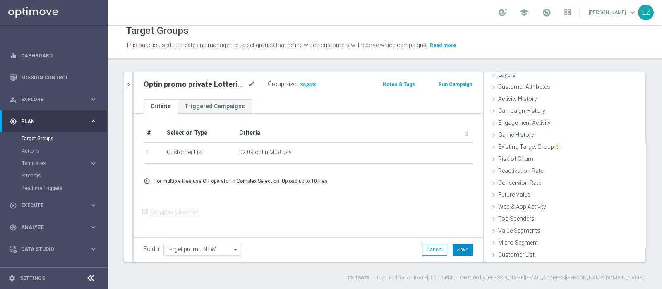
click at [455, 249] on button "Save" at bounding box center [463, 250] width 20 height 12
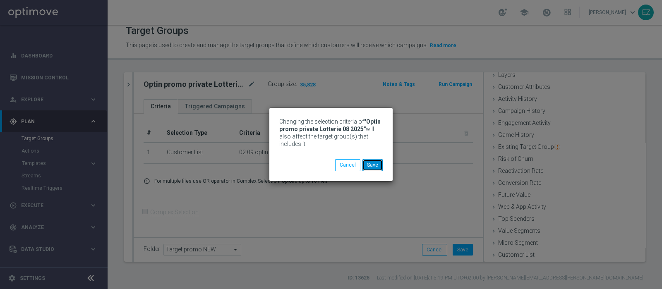
click at [369, 166] on button "Save" at bounding box center [373, 165] width 20 height 12
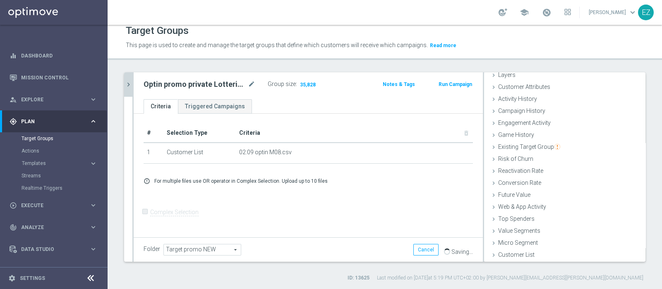
click at [130, 88] on button "chevron_right" at bounding box center [128, 84] width 8 height 24
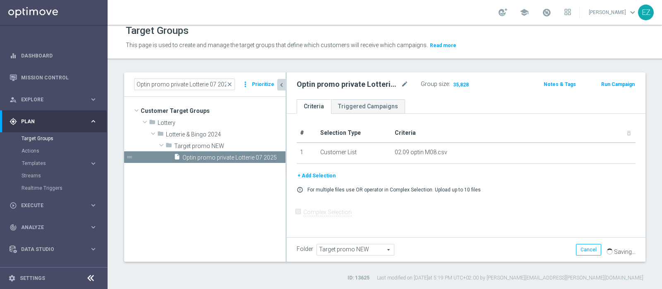
scroll to position [49, 0]
click at [231, 84] on span "close" at bounding box center [229, 84] width 7 height 7
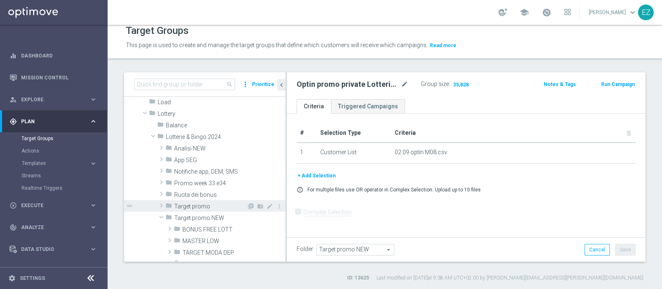
scroll to position [207, 0]
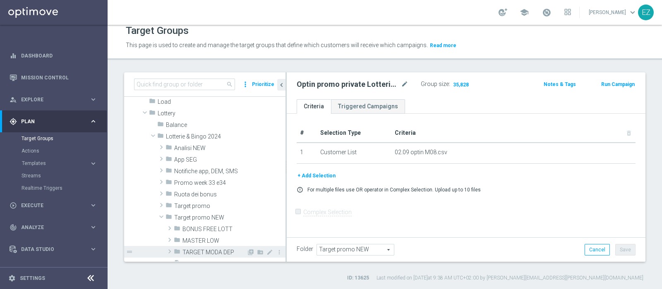
click at [197, 249] on span "TARGET MODA DEP" at bounding box center [215, 252] width 64 height 7
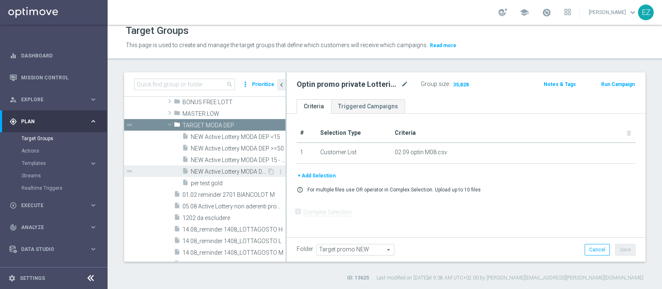
scroll to position [327, 0]
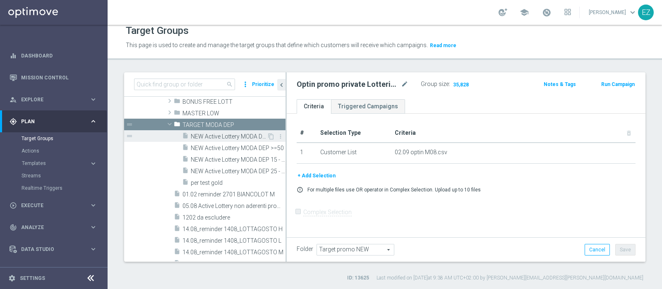
click at [224, 136] on span "NEW Active Lottery MODA DEP <15" at bounding box center [229, 136] width 76 height 7
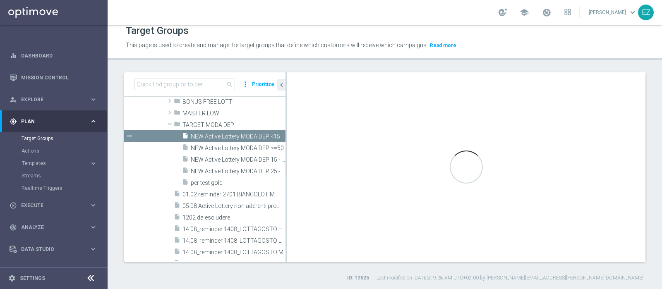
checkbox input "true"
type input "TARGET MODA DEP"
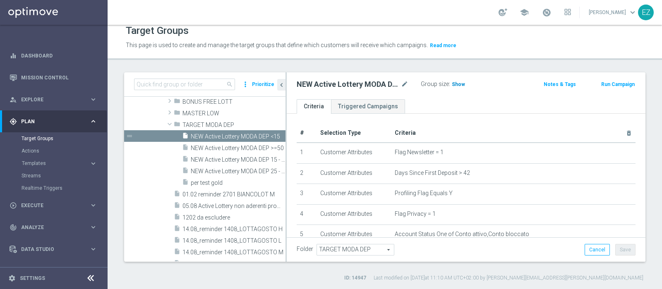
click at [457, 83] on span "Show" at bounding box center [458, 85] width 13 height 6
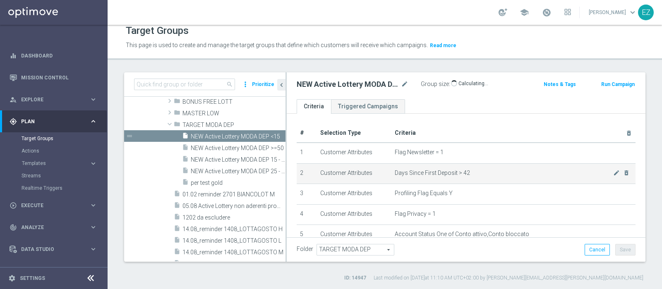
scroll to position [339, 0]
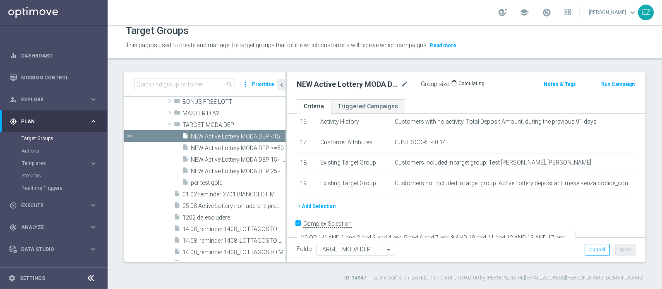
click at [326, 202] on button "+ Add Selection" at bounding box center [317, 206] width 40 height 9
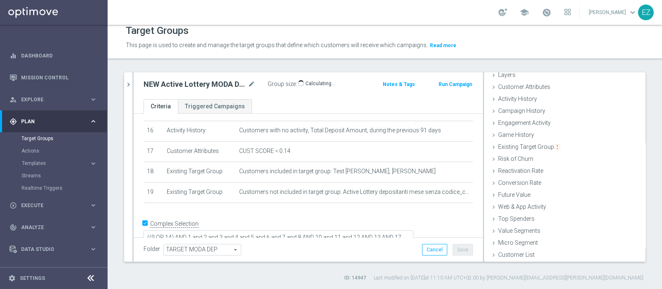
scroll to position [35, 0]
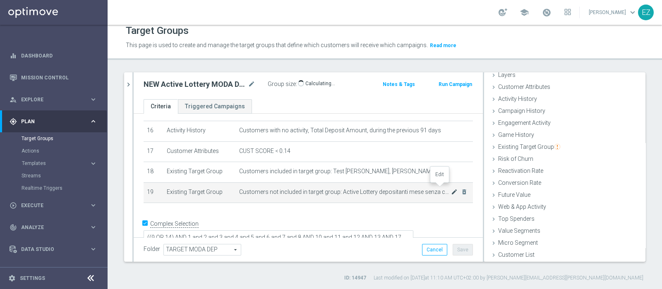
click at [451, 189] on icon "mode_edit" at bounding box center [454, 192] width 7 height 7
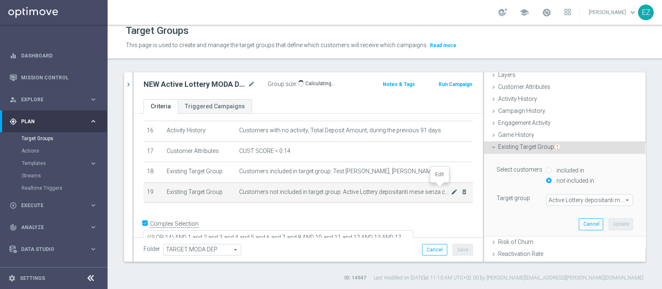
scroll to position [110, 0]
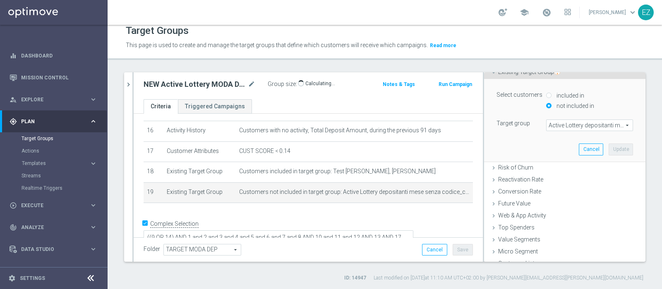
click at [559, 125] on span "Active Lottery depositanti mese senza codice_con marginalità positiva_prof Sì N…" at bounding box center [590, 125] width 86 height 11
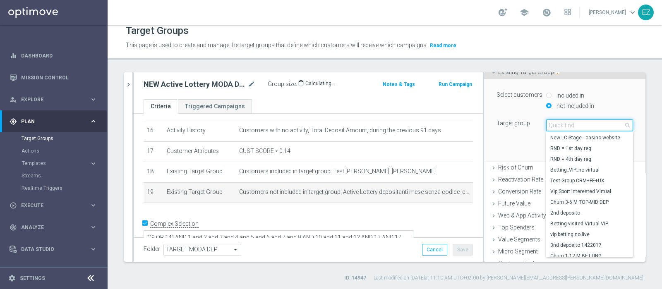
click at [559, 125] on input "search" at bounding box center [590, 126] width 87 height 12
paste input "02.09 Active Lottery non aderenti promo agosto_marginalità>0"
type input "02.09 Active Lottery non aderenti promo agosto_marginalità>0"
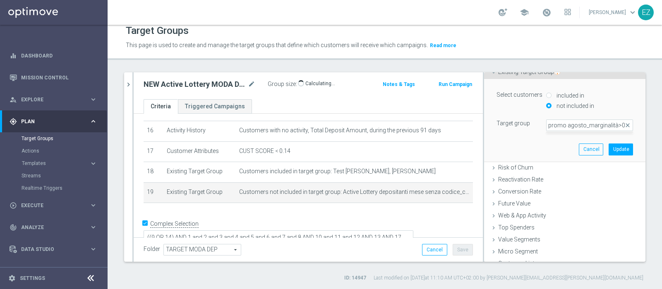
click at [538, 144] on div "Select customers included in not included in Target group Active Lottery deposi…" at bounding box center [565, 120] width 149 height 82
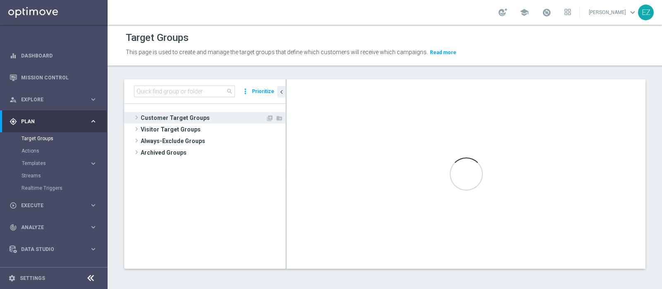
click at [190, 117] on span "Customer Target Groups" at bounding box center [203, 118] width 125 height 12
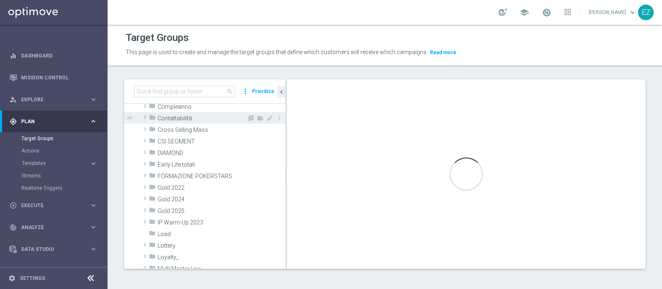
scroll to position [80, 0]
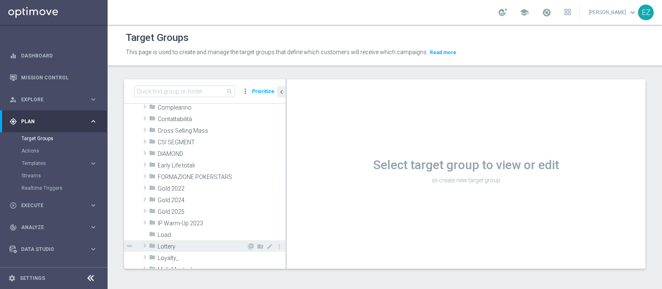
click at [164, 244] on span "Lottery" at bounding box center [202, 246] width 89 height 7
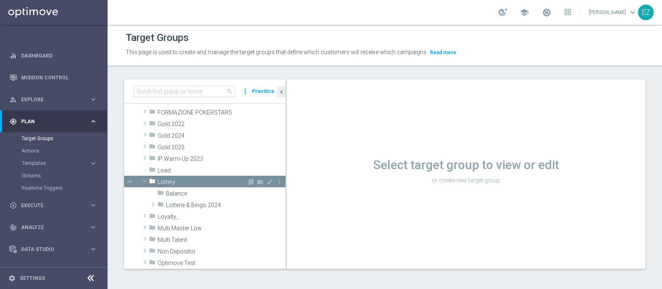
scroll to position [178, 0]
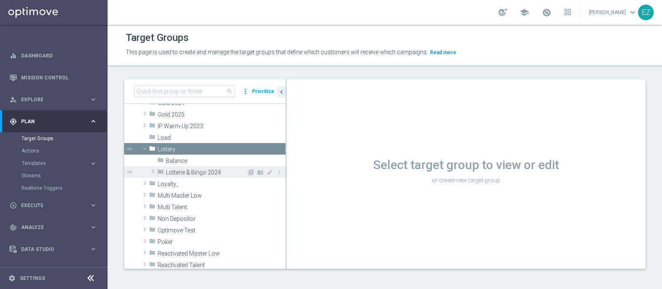
click at [202, 175] on span "Lotterie & Bingo 2024" at bounding box center [206, 172] width 81 height 7
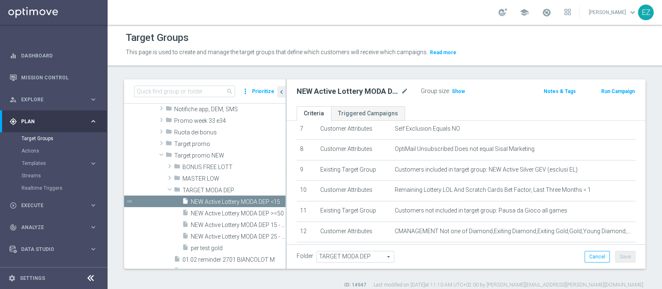
scroll to position [339, 0]
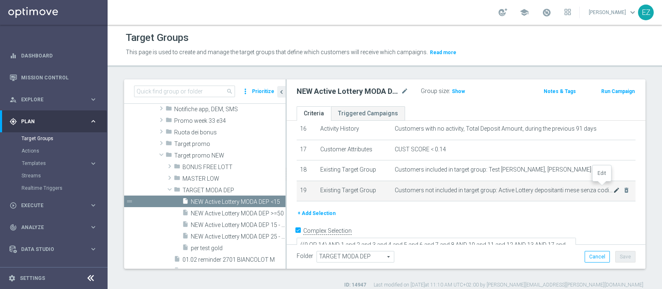
click at [614, 187] on icon "mode_edit" at bounding box center [617, 190] width 7 height 7
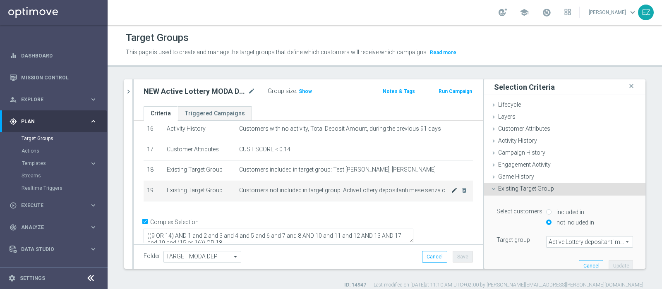
scroll to position [330, 0]
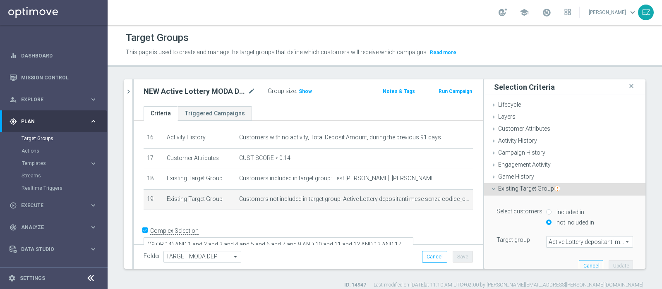
click at [559, 239] on span "Active Lottery depositanti mese senza codice_con marginalità positiva_prof Sì N…" at bounding box center [590, 242] width 86 height 11
click at [551, 241] on input "search" at bounding box center [590, 242] width 87 height 12
paste input "02.09 Active Lottery non aderenti promo agosto_marginalità>0"
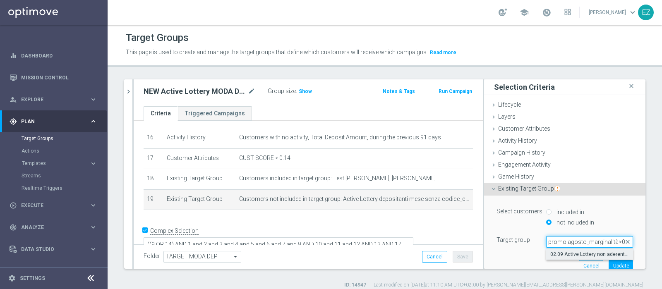
type input "02.09 Active Lottery non aderenti promo agosto_marginalità>0"
click at [558, 249] on div "02.09 Active Lottery non aderenti promo agosto_marginalità>0" at bounding box center [590, 254] width 87 height 11
click at [592, 253] on span "02.09 Active Lottery non aderenti promo agosto_marginalità>0" at bounding box center [590, 254] width 79 height 7
type input "02.09 Active Lottery non aderenti promo agosto_marginalità>0"
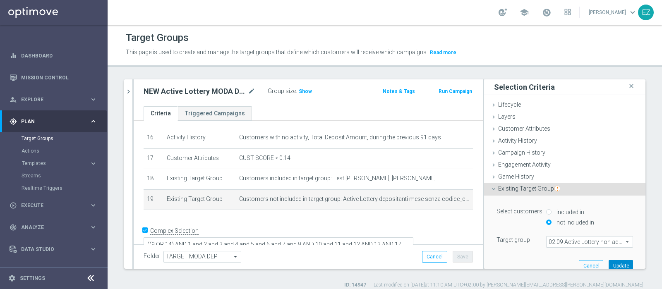
click at [609, 262] on button "Update" at bounding box center [621, 266] width 24 height 12
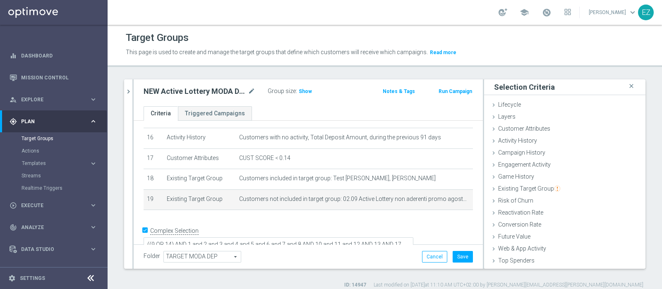
scroll to position [7, 0]
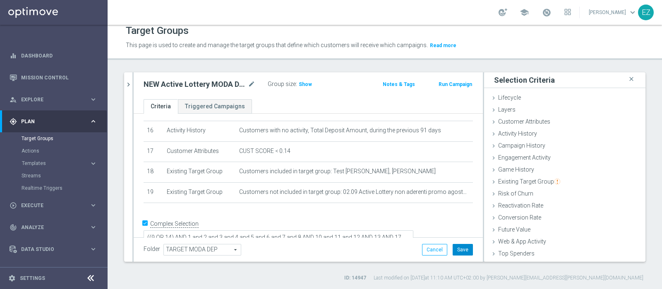
click at [453, 250] on button "Save" at bounding box center [463, 250] width 20 height 12
click at [129, 85] on icon "chevron_right" at bounding box center [129, 85] width 8 height 8
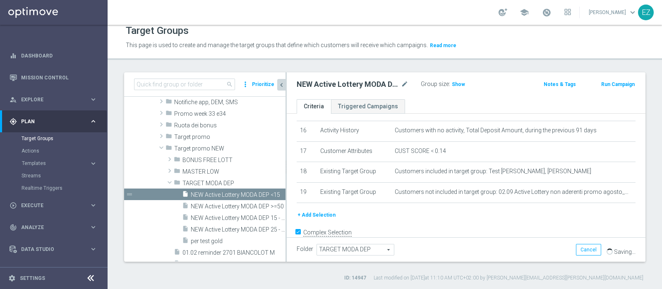
scroll to position [339, 0]
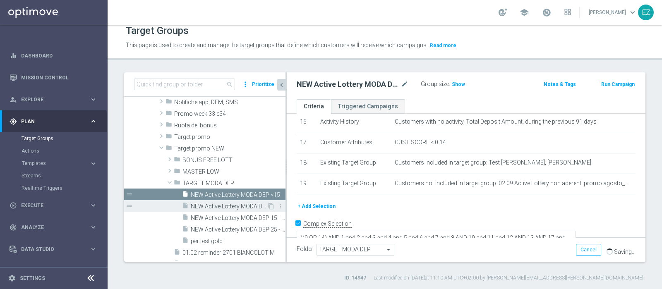
click at [231, 205] on span "NEW Active Lottery MODA DEP >=50" at bounding box center [229, 206] width 76 height 7
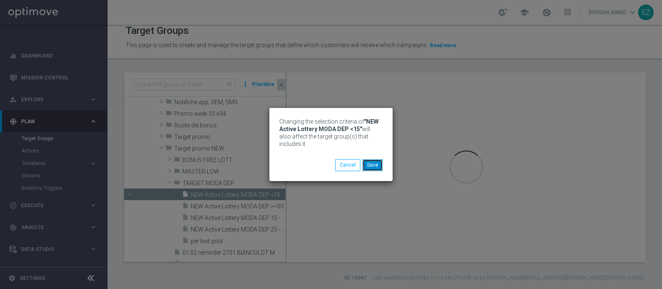
click at [372, 169] on button "Save" at bounding box center [373, 165] width 20 height 12
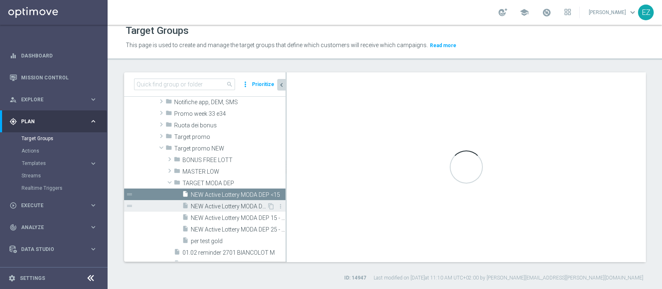
click at [208, 207] on span "NEW Active Lottery MODA DEP >=50" at bounding box center [229, 206] width 76 height 7
click at [234, 207] on span "NEW Active Lottery MODA DEP >=50" at bounding box center [229, 206] width 76 height 7
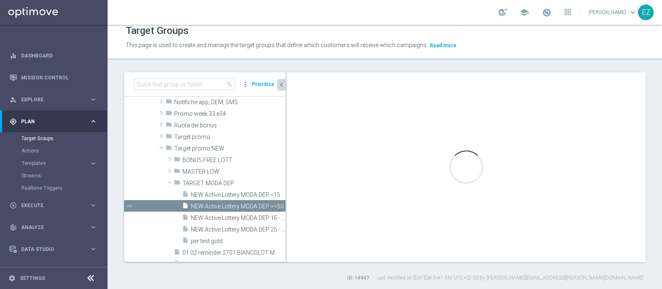
type textarea "((9 OR 14) AND 1 and 2 and 3 and 4 and 5 and 6 and 7 and 8 AND 10 and 11 and 12…"
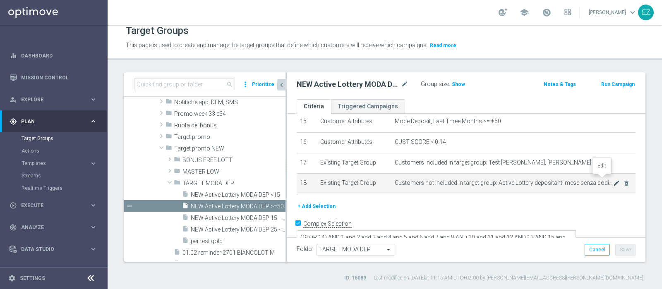
click at [614, 181] on icon "mode_edit" at bounding box center [617, 183] width 7 height 7
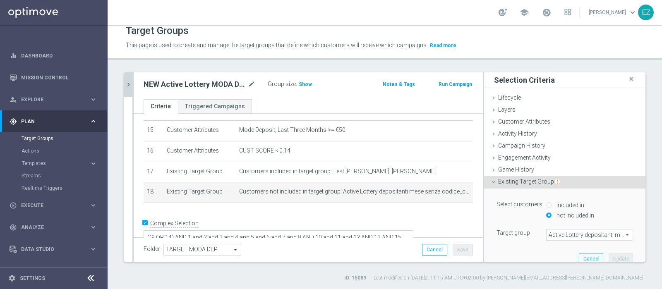
click at [547, 235] on span "Active Lottery depositanti mese senza codice_con marginalità positiva_prof Sì N…" at bounding box center [590, 235] width 86 height 11
click at [549, 235] on input "search" at bounding box center [590, 235] width 87 height 12
paste input "02.09 Active Lottery non aderenti promo agosto_marginalità>0"
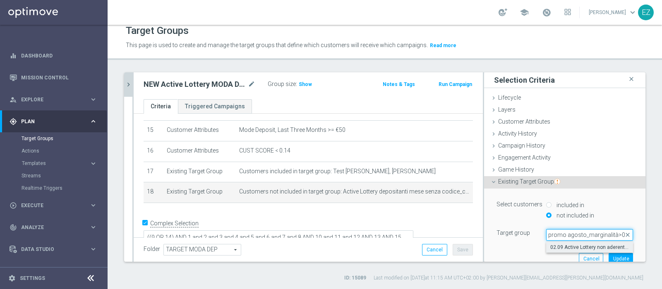
type input "02.09 Active Lottery non aderenti promo agosto_marginalità>0"
click at [566, 243] on label "02.09 Active Lottery non aderenti promo agosto_marginalità>0" at bounding box center [590, 247] width 87 height 11
type input "02.09 Active Lottery non aderenti promo agosto_marginalità>0"
click at [609, 255] on button "Update" at bounding box center [621, 259] width 24 height 12
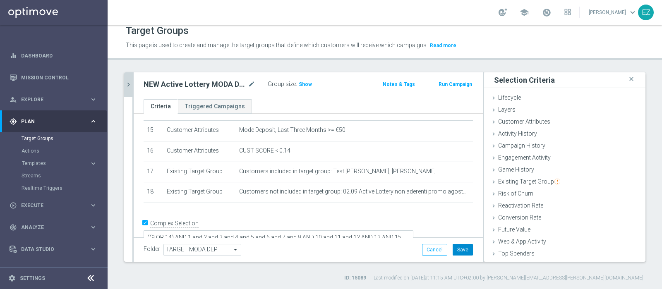
click at [462, 248] on button "Save" at bounding box center [463, 250] width 20 height 12
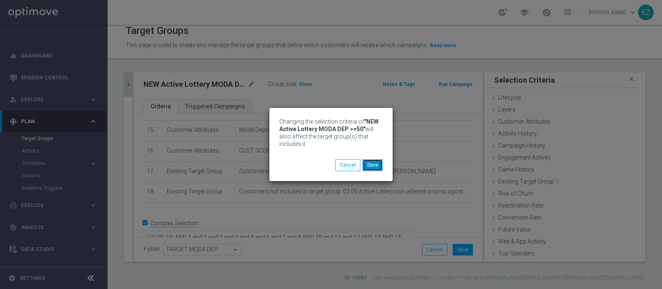
click at [376, 164] on button "Save" at bounding box center [373, 165] width 20 height 12
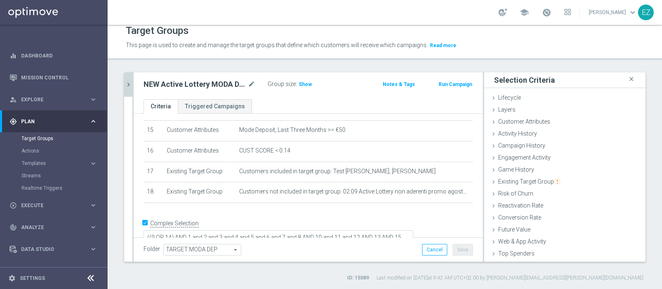
click at [131, 85] on icon "chevron_right" at bounding box center [129, 85] width 8 height 8
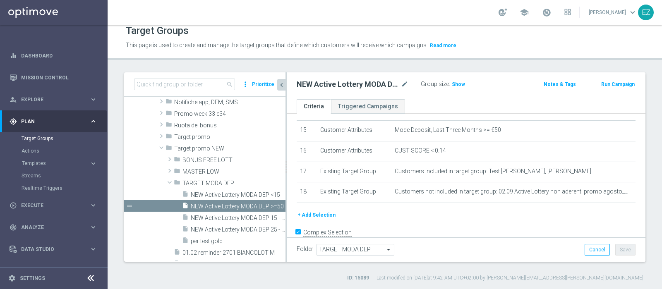
scroll to position [318, 0]
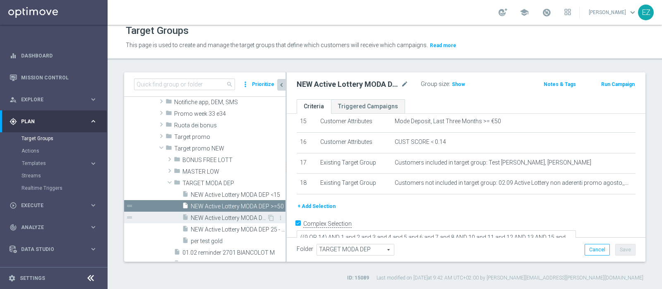
click at [231, 215] on span "NEW Active Lottery MODA DEP 15 - <25" at bounding box center [229, 218] width 76 height 7
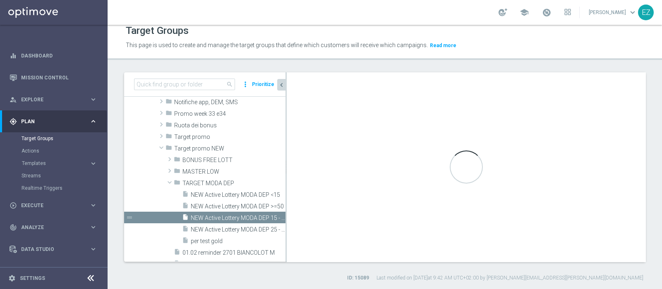
type textarea "((9 OR 15) AND 1 and 2 and 3 and 4 and 5 and 6 and 7 and 8 AND 10 and 11 and 12…"
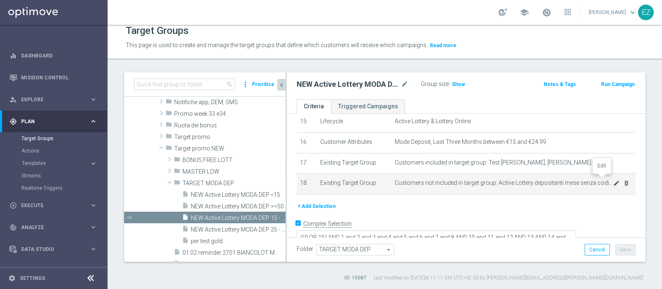
click at [614, 180] on icon "mode_edit" at bounding box center [617, 183] width 7 height 7
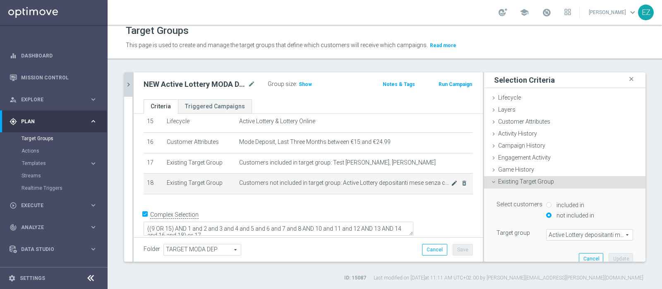
scroll to position [310, 0]
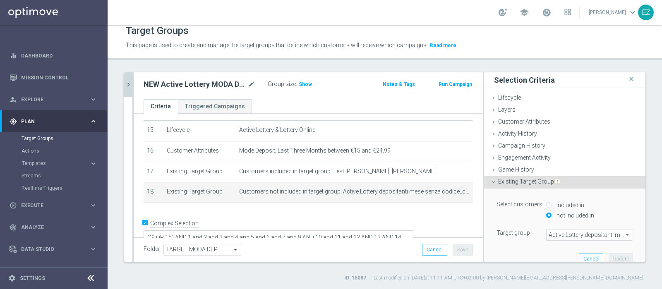
click at [563, 234] on span "Active Lottery depositanti mese senza codice_con marginalità positiva_prof Sì N…" at bounding box center [590, 235] width 86 height 11
click at [563, 234] on input "search" at bounding box center [590, 235] width 87 height 12
paste input "02.09 Active Lottery non aderenti promo agosto_marginalità>0"
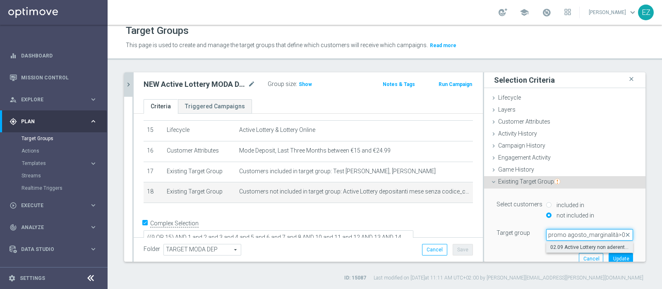
type input "02.09 Active Lottery non aderenti promo agosto_marginalità>0"
click at [563, 247] on span "02.09 Active Lottery non aderenti promo agosto_marginalità>0" at bounding box center [590, 247] width 79 height 7
type input "02.09 Active Lottery non aderenti promo agosto_marginalità>0"
click at [609, 255] on button "Update" at bounding box center [621, 259] width 24 height 12
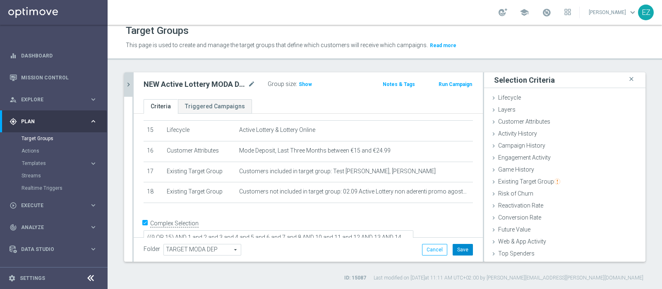
click at [455, 247] on button "Save" at bounding box center [463, 250] width 20 height 12
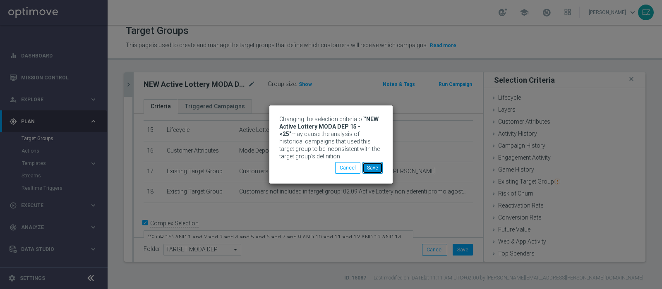
click at [375, 168] on button "Save" at bounding box center [373, 168] width 20 height 12
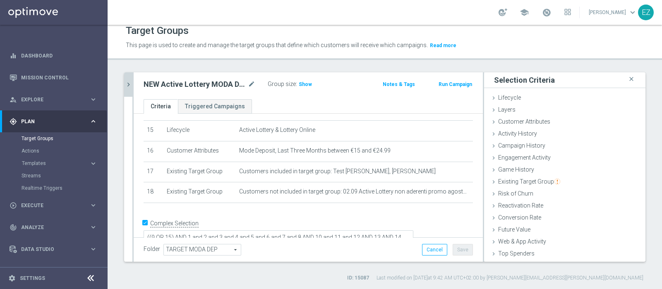
click at [127, 87] on icon "chevron_right" at bounding box center [129, 85] width 8 height 8
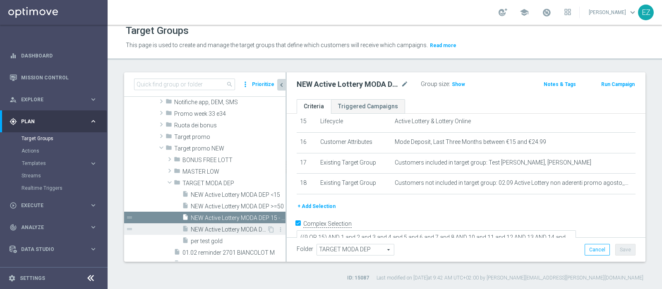
click at [242, 224] on div "insert_drive_file NEW Active Lottery MODA DEP 25 - <50" at bounding box center [224, 230] width 85 height 12
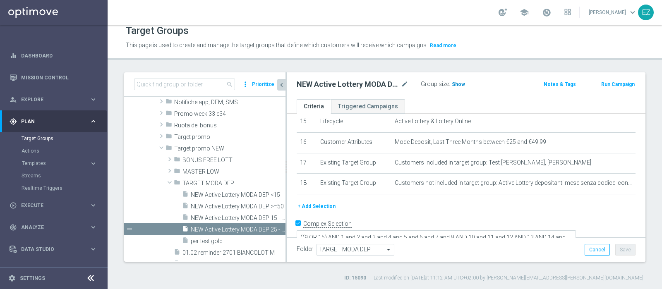
click at [455, 82] on span "Show" at bounding box center [458, 85] width 13 height 6
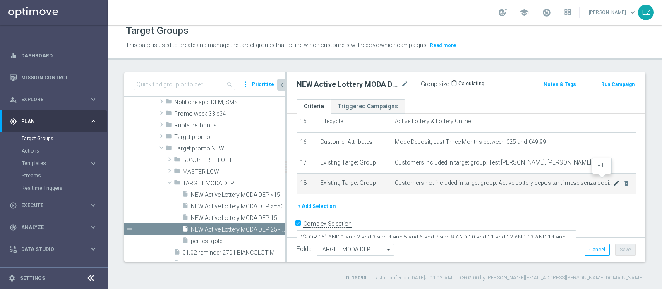
click at [614, 180] on icon "mode_edit" at bounding box center [617, 183] width 7 height 7
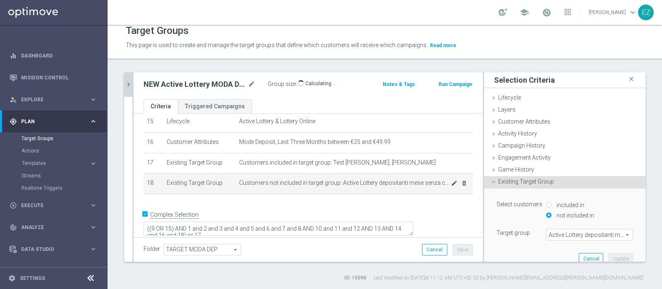
scroll to position [310, 0]
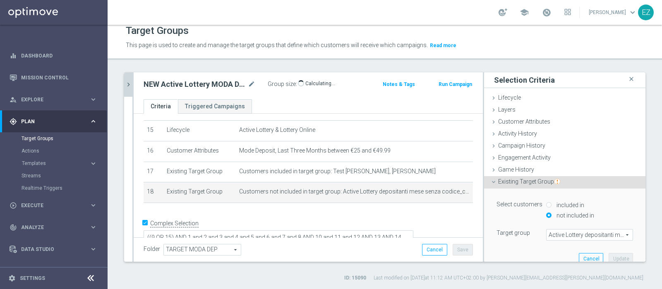
click at [554, 236] on span "Active Lottery depositanti mese senza codice_con marginalità positiva_prof Sì N…" at bounding box center [590, 235] width 86 height 11
click at [554, 235] on input "search" at bounding box center [590, 235] width 87 height 12
paste input "02.09 Active Lottery non aderenti promo agosto_marginalità>0"
type input "02.09 Active Lottery non aderenti promo agosto_marginalità>0"
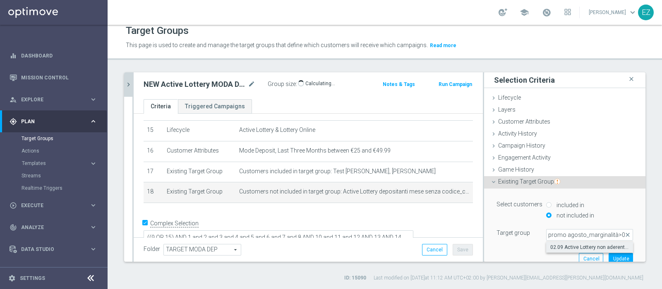
click at [556, 243] on label "02.09 Active Lottery non aderenti promo agosto_marginalità>0" at bounding box center [590, 247] width 87 height 11
type input "02.09 Active Lottery non aderenti promo agosto_marginalità>0"
click at [609, 258] on button "Update" at bounding box center [621, 259] width 24 height 12
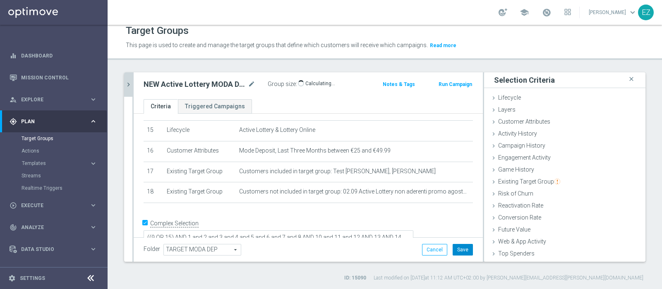
click at [457, 249] on button "Save" at bounding box center [463, 250] width 20 height 12
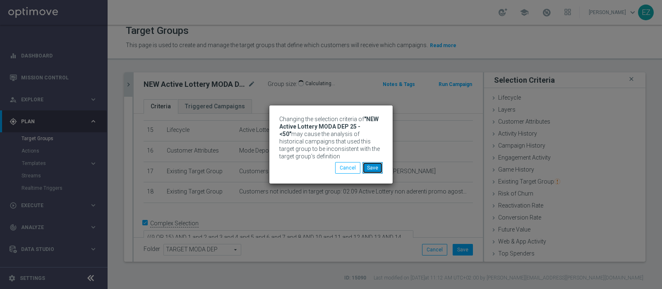
click at [379, 165] on button "Save" at bounding box center [373, 168] width 20 height 12
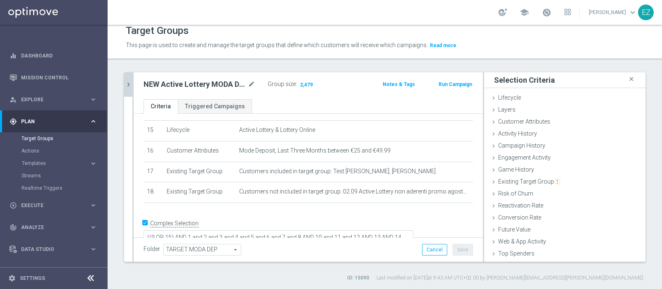
click at [128, 82] on icon "chevron_right" at bounding box center [129, 85] width 8 height 8
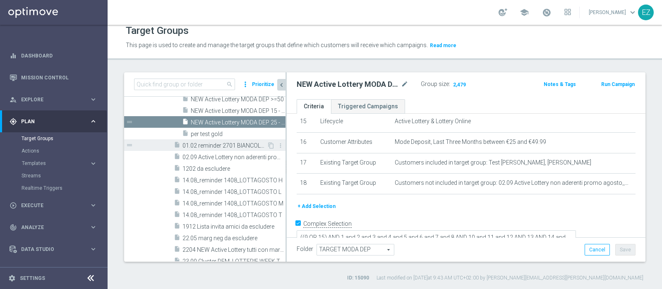
scroll to position [262, 0]
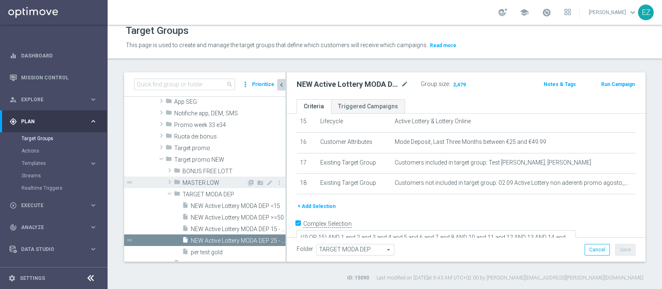
click at [207, 185] on span "MASTER LOW" at bounding box center [215, 183] width 64 height 7
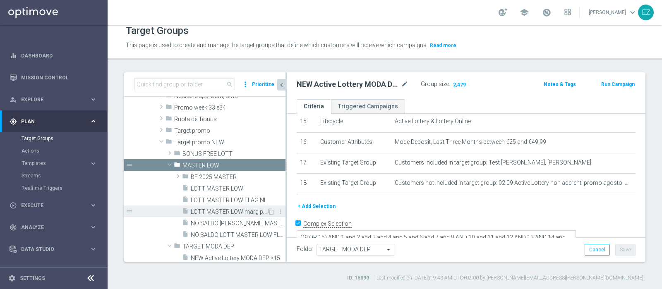
scroll to position [279, 0]
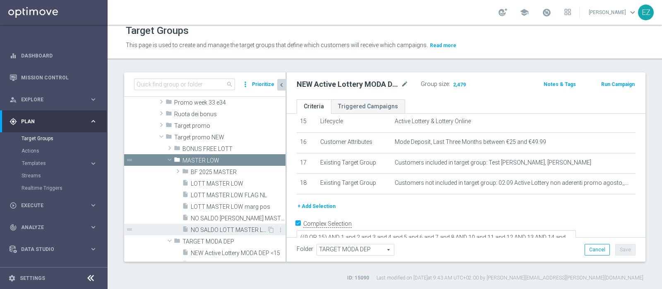
click at [211, 227] on span "NO SALDO LOTT MASTER LOW FLAG NL" at bounding box center [229, 230] width 76 height 7
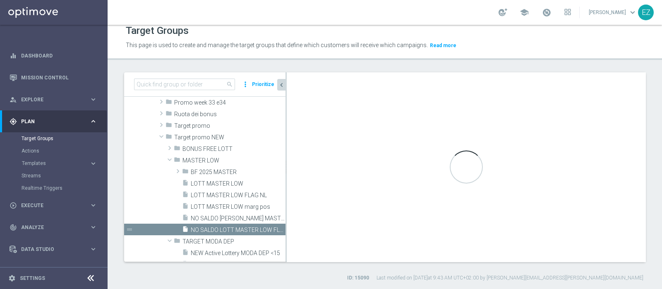
type textarea "(1 and 2 and 3 and 4 and 5 and 6 and 7 and 8 and 12 and 14 and 15 and 16 and 17…"
type input "MASTER LOW"
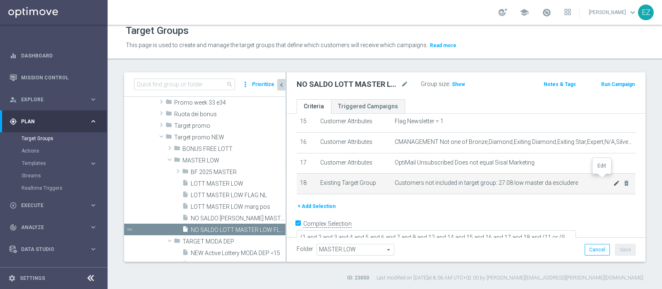
click at [614, 180] on icon "mode_edit" at bounding box center [617, 183] width 7 height 7
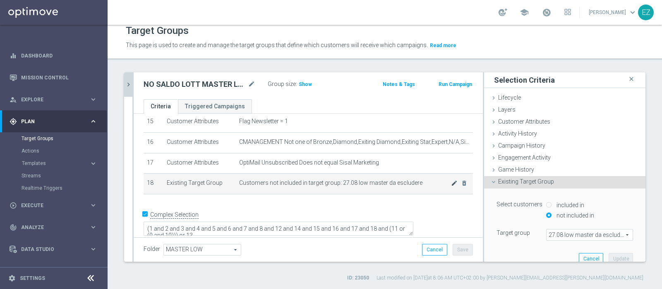
scroll to position [310, 0]
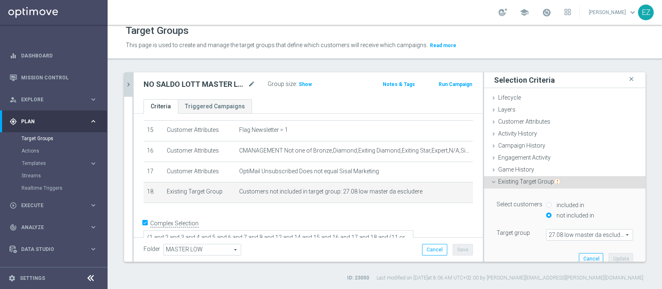
click at [559, 231] on span "27.08 low master da escludere" at bounding box center [590, 235] width 86 height 11
click at [559, 233] on input "search" at bounding box center [590, 235] width 87 height 12
paste input "02.09 Active Lottery non aderenti promo agosto_marginalità>0"
type input "02.09 Active Lottery non aderenti promo agosto_marginalità>0"
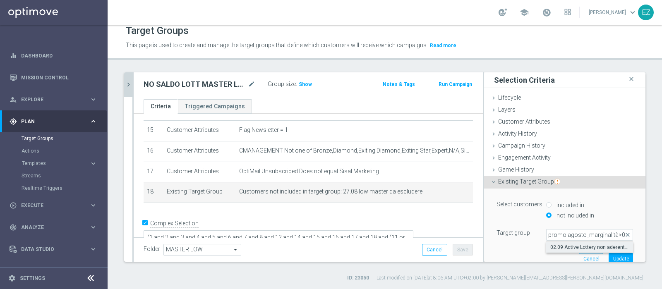
click at [558, 246] on span "02.09 Active Lottery non aderenti promo agosto_marginalità>0" at bounding box center [590, 247] width 79 height 7
type input "02.09 Active Lottery non aderenti promo agosto_marginalità>0"
click at [609, 253] on button "Update" at bounding box center [621, 259] width 24 height 12
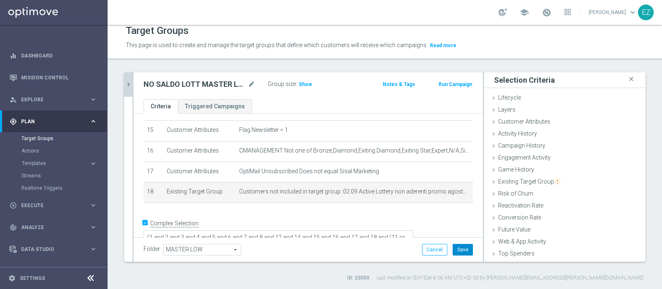
click at [453, 252] on button "Save" at bounding box center [463, 250] width 20 height 12
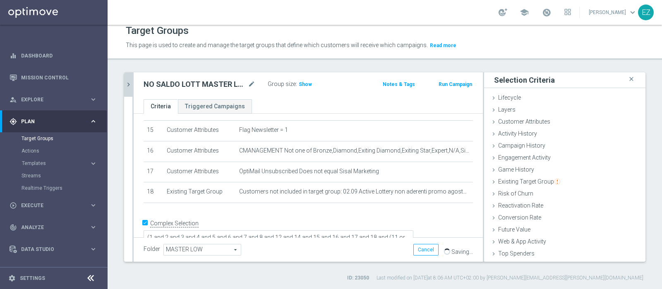
click at [130, 82] on icon "chevron_right" at bounding box center [129, 85] width 8 height 8
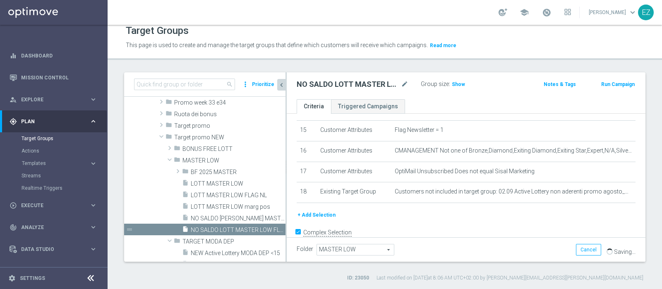
scroll to position [318, 0]
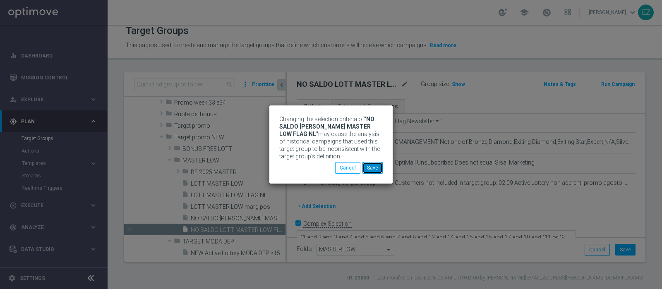
click at [374, 170] on button "Save" at bounding box center [373, 168] width 20 height 12
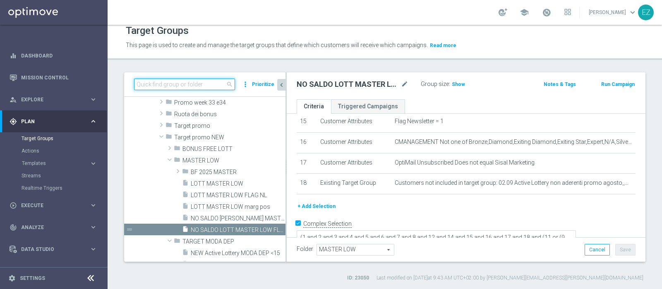
click at [195, 81] on input at bounding box center [184, 85] width 101 height 12
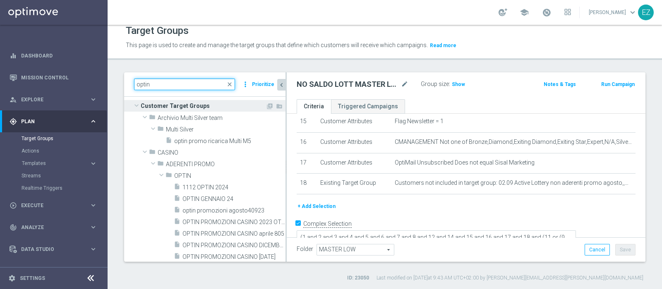
scroll to position [0, 0]
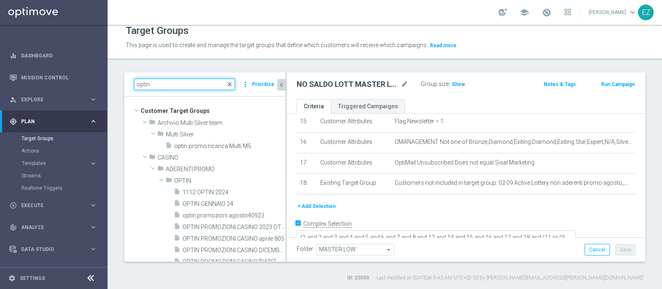
type input "optin"
click at [231, 83] on span "close" at bounding box center [229, 84] width 7 height 7
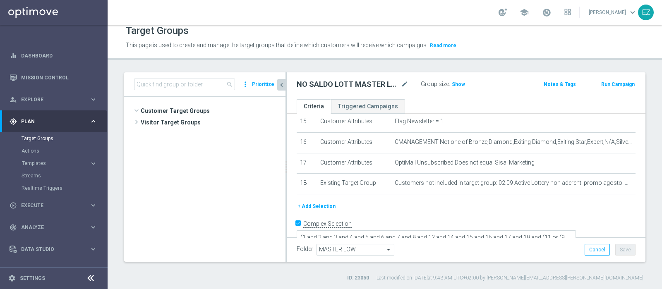
scroll to position [8744, 0]
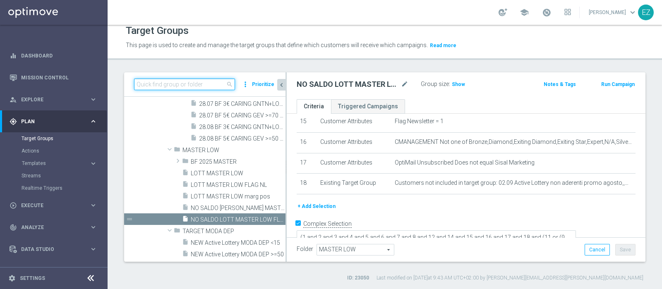
click at [193, 85] on input at bounding box center [184, 85] width 101 height 12
paste input "05.08 Active Lottery non aderenti promo agosto_marginalità>0"
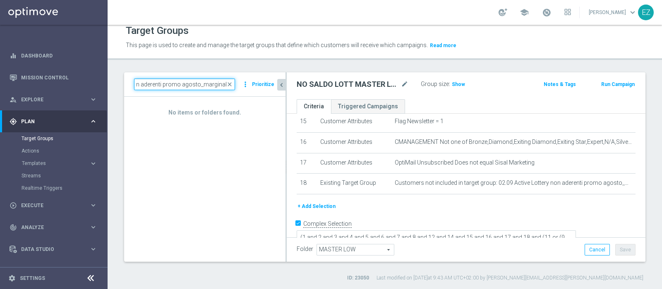
type input "05.08 Active Lottery non aderenti promo agosto_marginalit"
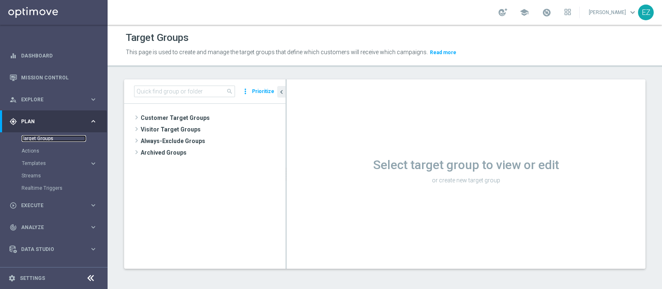
click at [43, 137] on link "Target Groups" at bounding box center [54, 138] width 65 height 7
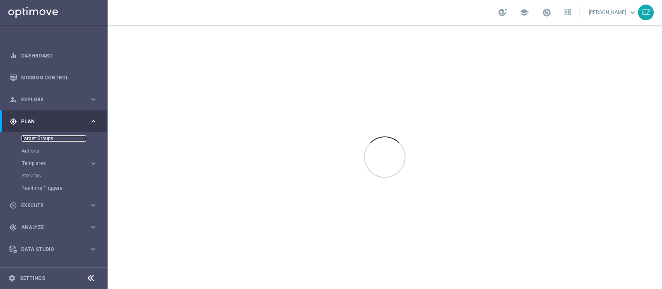
click at [39, 141] on link "Target Groups" at bounding box center [54, 138] width 65 height 7
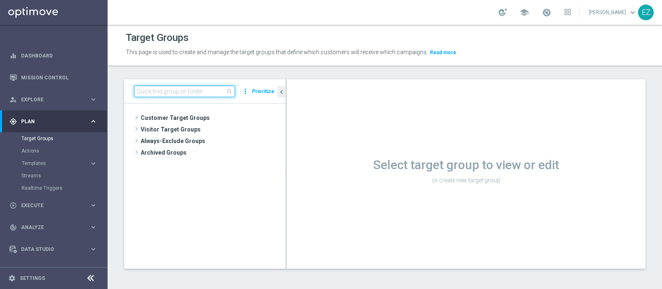
click at [172, 95] on input at bounding box center [184, 92] width 101 height 12
paste input "Optin promo private Lotterie 07 2025"
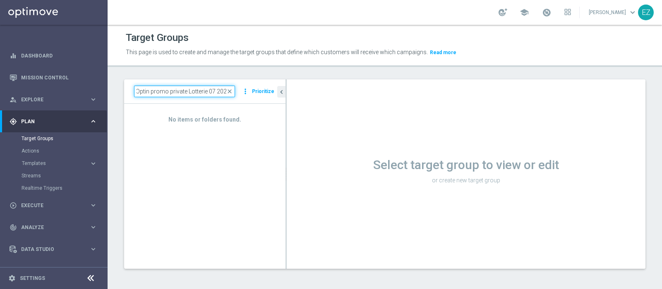
click at [137, 91] on input "Optin promo private Lotterie 07 2025" at bounding box center [184, 92] width 101 height 12
click at [202, 92] on input "Optin promo private Lotterie 07 2025" at bounding box center [184, 92] width 101 height 12
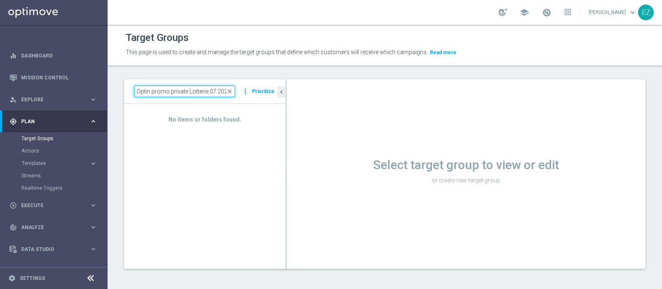
click at [219, 93] on input "Optin promo private Lotterie 07 2025" at bounding box center [184, 92] width 101 height 12
click at [214, 92] on input "Optin promo private Lotterie 07 2025" at bounding box center [184, 92] width 101 height 12
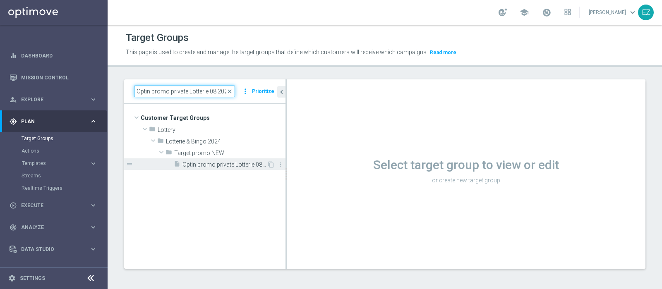
type input "Optin promo private Lotterie 08 2025"
click at [224, 161] on span "Optin promo private Lotterie 08 2025" at bounding box center [225, 164] width 84 height 7
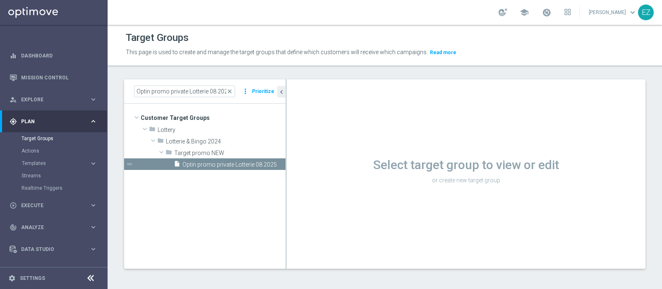
click at [219, 165] on span "Optin promo private Lotterie 08 2025" at bounding box center [234, 164] width 103 height 7
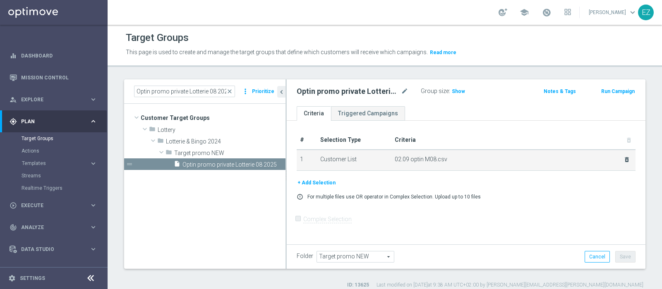
click at [623, 160] on td "02.09 optin M08.csv delete_forever" at bounding box center [514, 160] width 244 height 21
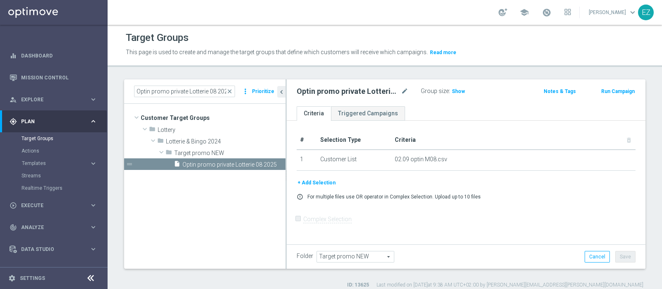
click at [315, 180] on button "+ Add Selection" at bounding box center [317, 182] width 40 height 9
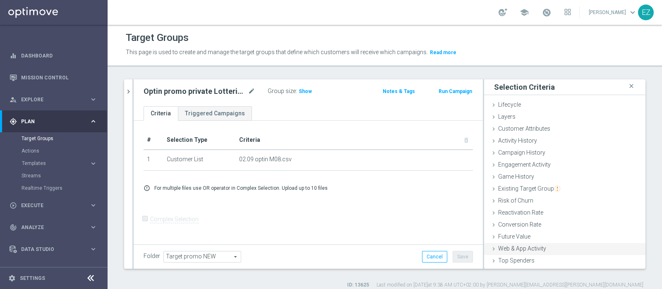
scroll to position [35, 0]
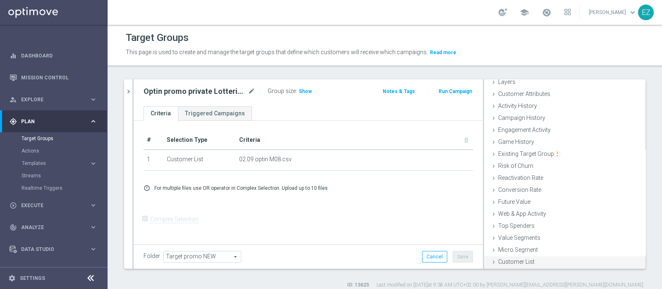
click at [512, 264] on span "Customer List" at bounding box center [516, 262] width 36 height 7
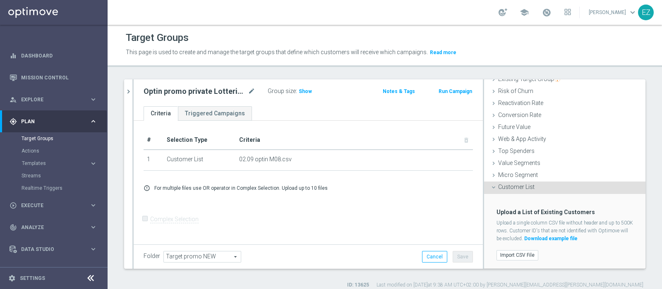
click at [522, 262] on div "Upload a List of Existing Customers Upload a single column CSV file without hea…" at bounding box center [565, 231] width 149 height 75
click at [522, 257] on label "Import CSV File" at bounding box center [518, 255] width 42 height 10
click at [0, 0] on input "Import CSV File" at bounding box center [0, 0] width 0 height 0
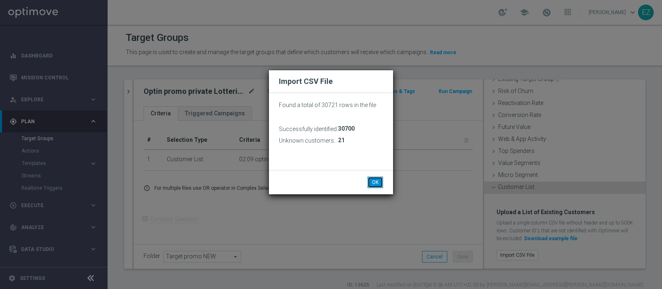
click at [374, 183] on button "OK" at bounding box center [376, 183] width 16 height 12
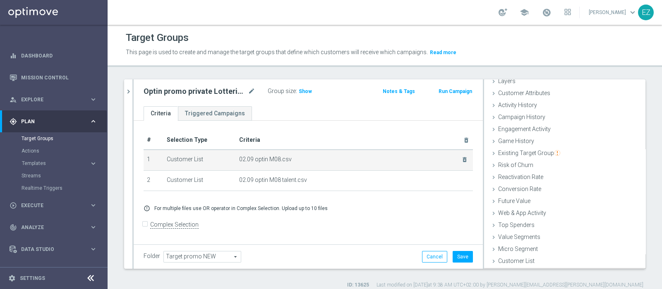
scroll to position [35, 0]
click at [462, 160] on icon "delete_forever" at bounding box center [465, 160] width 7 height 7
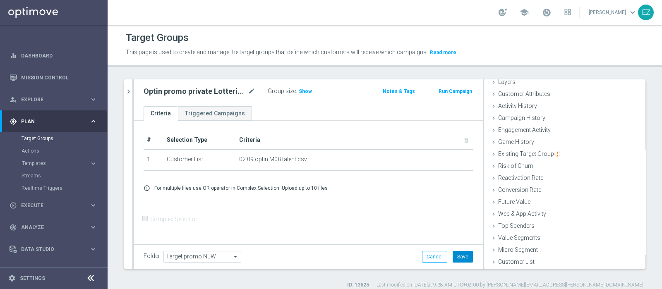
click at [455, 255] on button "Save" at bounding box center [463, 257] width 20 height 12
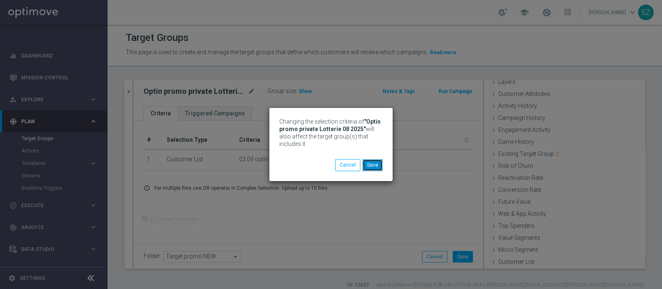
click at [370, 166] on button "Save" at bounding box center [373, 165] width 20 height 12
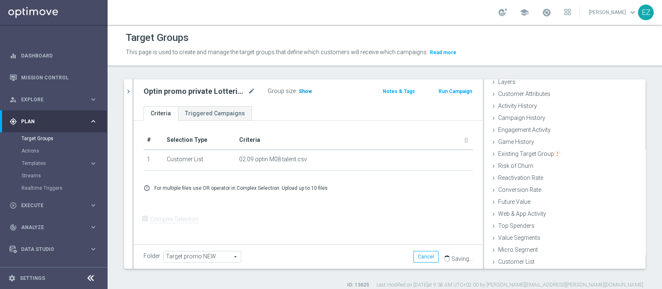
click at [301, 89] on span "Show" at bounding box center [305, 92] width 13 height 6
click at [132, 94] on icon "chevron_right" at bounding box center [129, 92] width 8 height 8
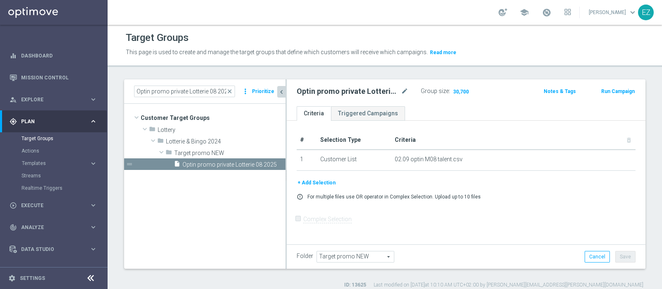
scroll to position [49, 0]
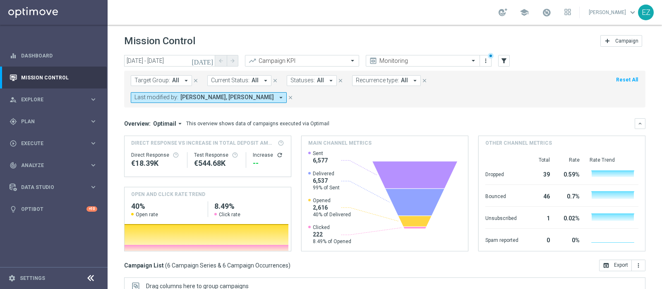
scroll to position [68, 0]
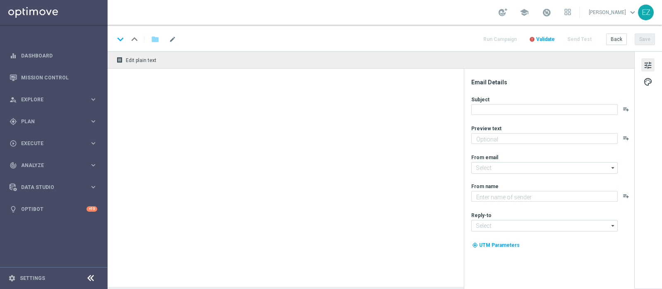
type textarea "Per [PERSON_NAME] a 20€ di bonus"
type input "[EMAIL_ADDRESS][DOMAIN_NAME]"
type textarea "Sisal"
type input "[EMAIL_ADDRESS][DOMAIN_NAME]"
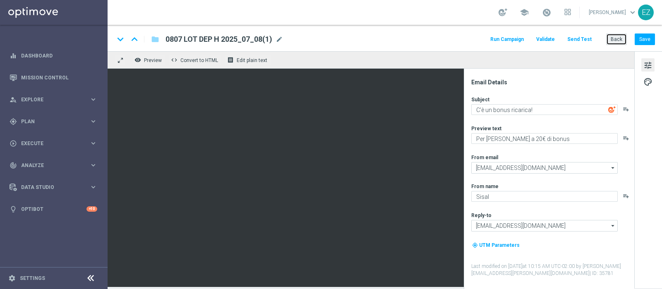
click at [623, 38] on button "Back" at bounding box center [617, 40] width 21 height 12
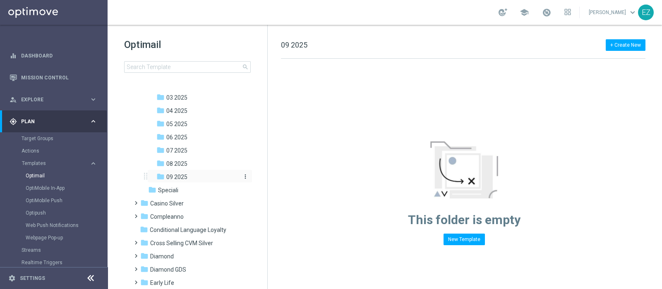
scroll to position [105, 0]
click at [182, 170] on div "folder 09 2025 more_vert" at bounding box center [199, 176] width 105 height 13
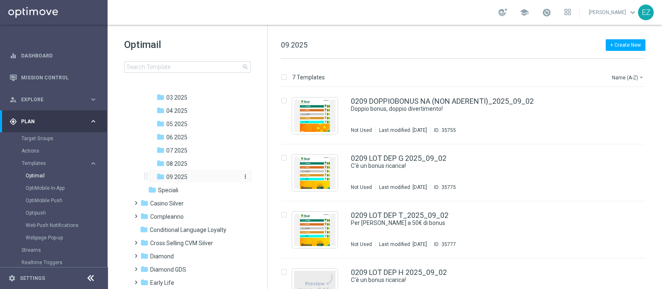
click at [179, 178] on span "09 2025" at bounding box center [176, 176] width 21 height 7
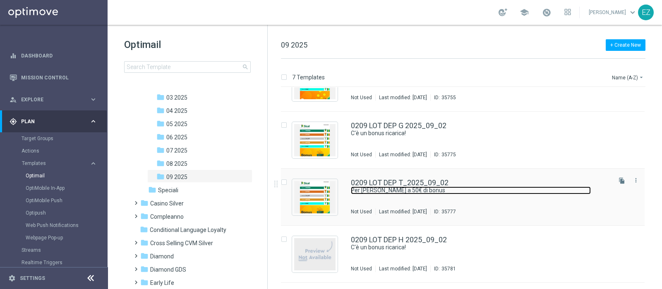
click at [410, 186] on div "0209 LOT DEP T_2025_09_02 Per [PERSON_NAME] a 50€ di bonus Not Used Last modifi…" at bounding box center [480, 197] width 259 height 36
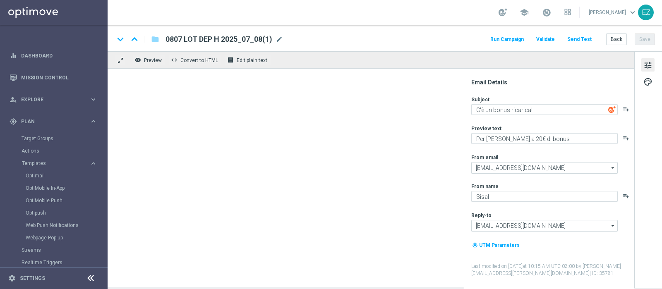
type textarea "Per [PERSON_NAME] a 50€ di bonus"
type textarea "Scopri la promozione che ti abbiamo riservato!"
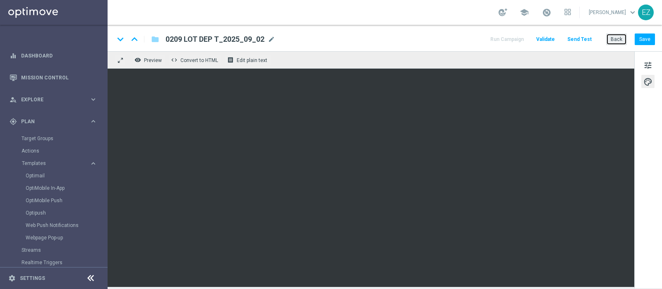
click at [615, 40] on button "Back" at bounding box center [617, 40] width 21 height 12
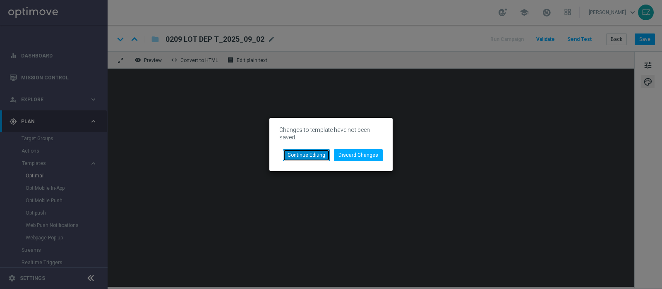
click at [300, 158] on button "Continue Editing" at bounding box center [306, 155] width 47 height 12
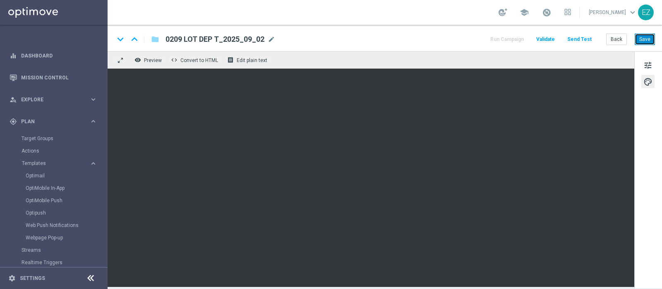
click at [650, 42] on button "Save" at bounding box center [645, 40] width 20 height 12
click at [613, 40] on button "Back" at bounding box center [617, 40] width 21 height 12
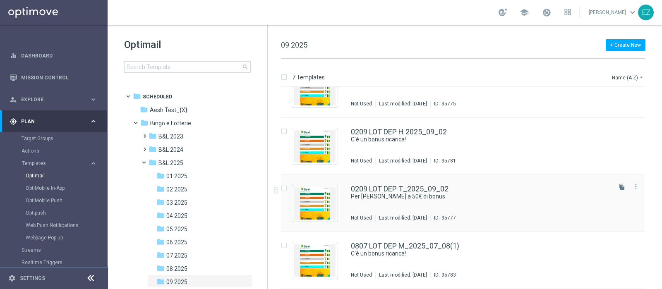
scroll to position [82, 0]
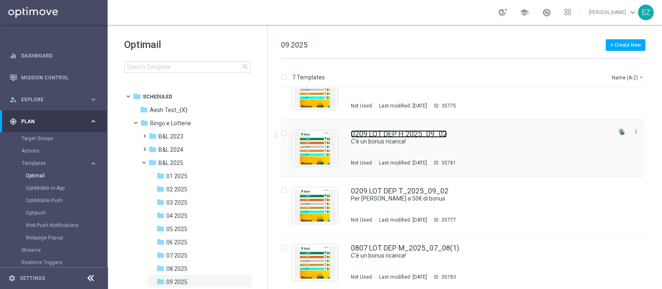
click at [425, 136] on link "0209 LOT DEP H 2025_09_02" at bounding box center [399, 133] width 96 height 7
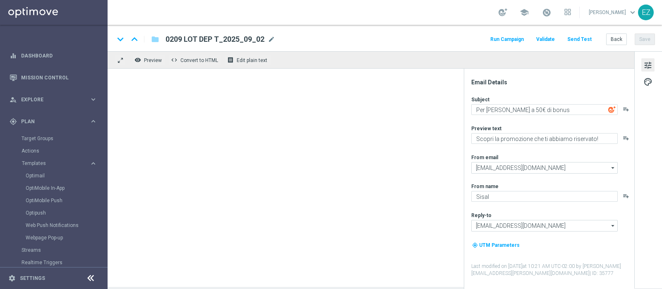
type textarea "C'è un bonus ricarica!"
type textarea "Per [PERSON_NAME] a 20€ di bonus"
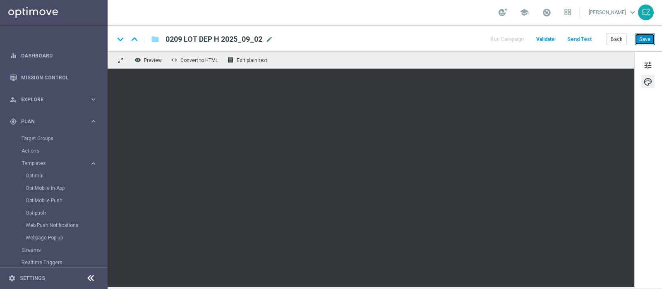
click at [638, 41] on button "Save" at bounding box center [645, 40] width 20 height 12
